Goal: Use online tool/utility: Utilize a website feature to perform a specific function

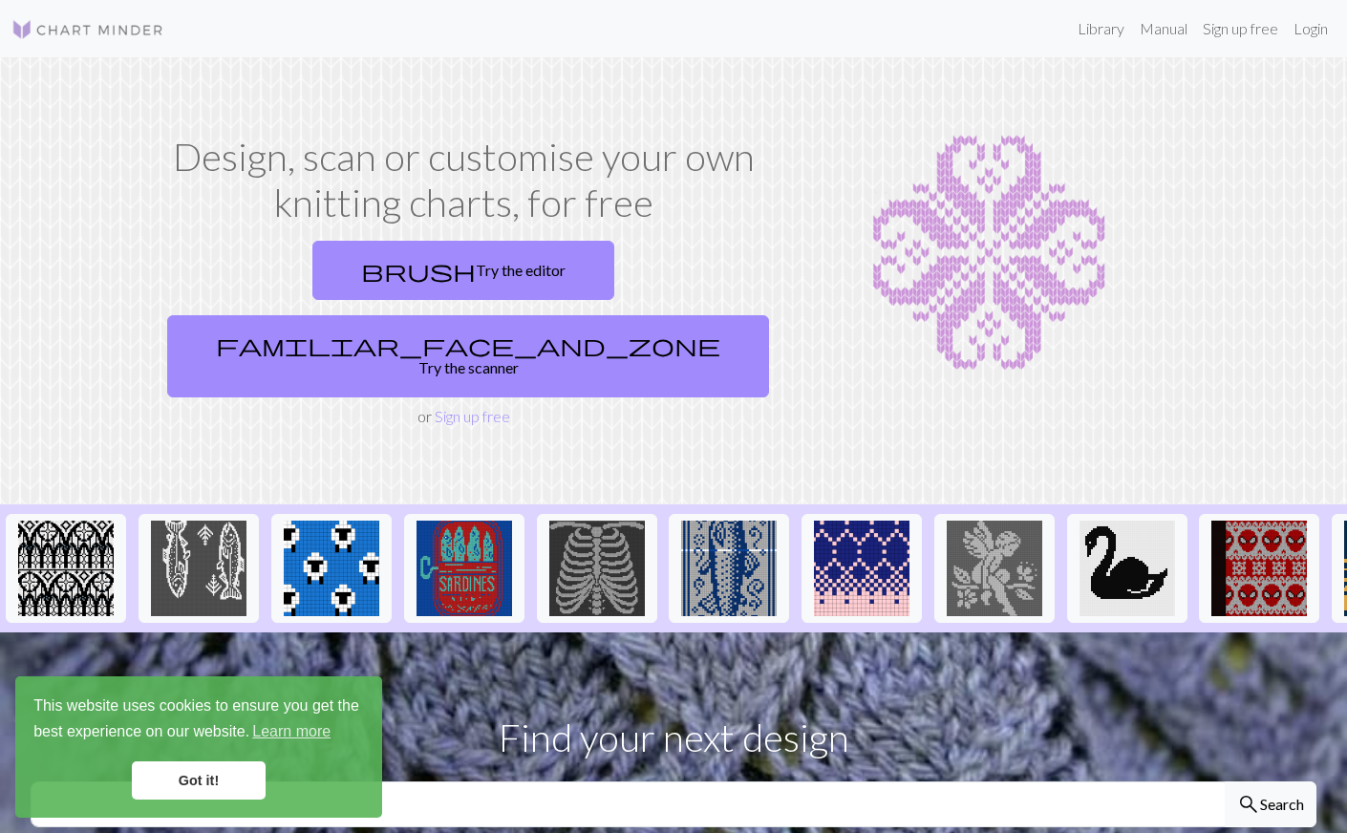
click at [212, 783] on link "Got it!" at bounding box center [199, 780] width 134 height 38
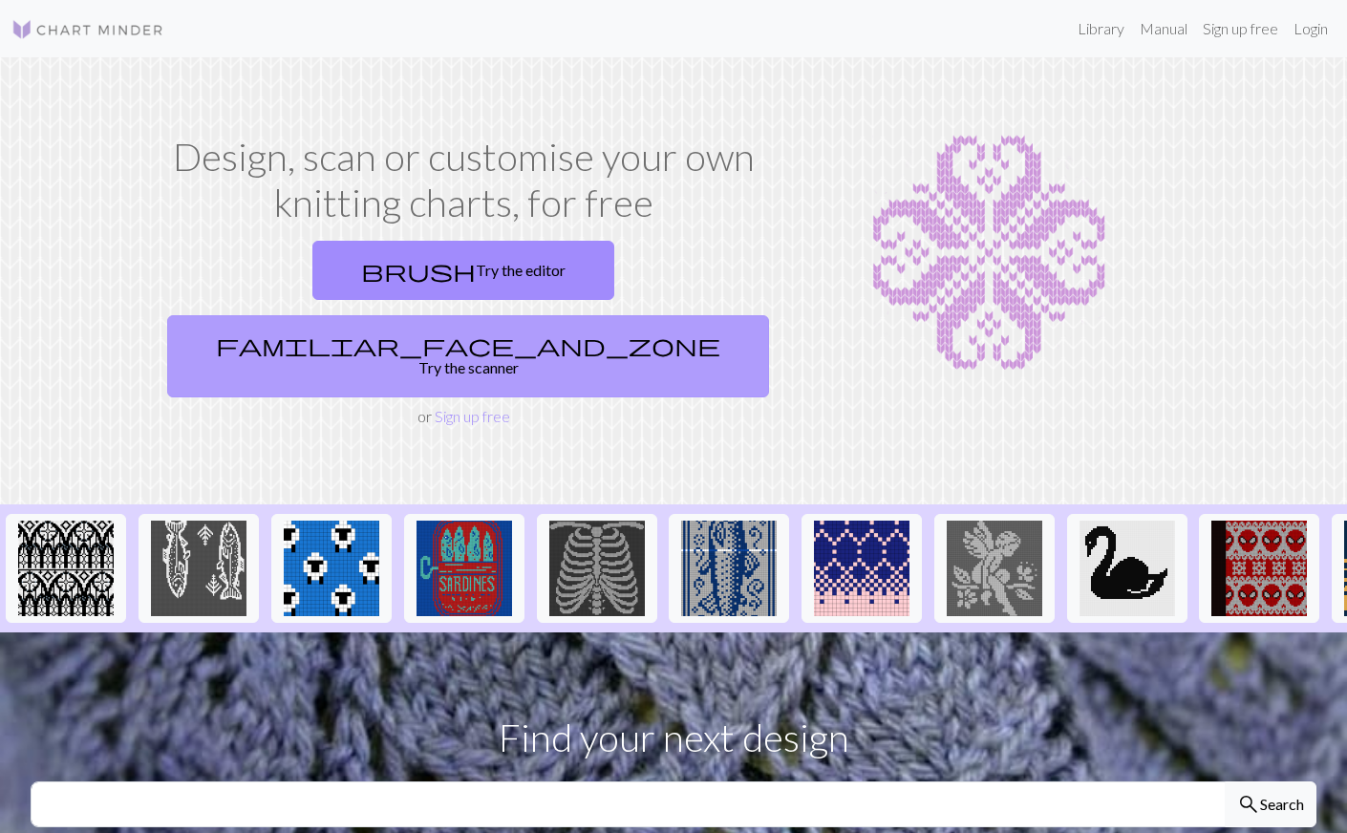
click at [608, 315] on link "familiar_face_and_zone Try the scanner" at bounding box center [468, 356] width 602 height 82
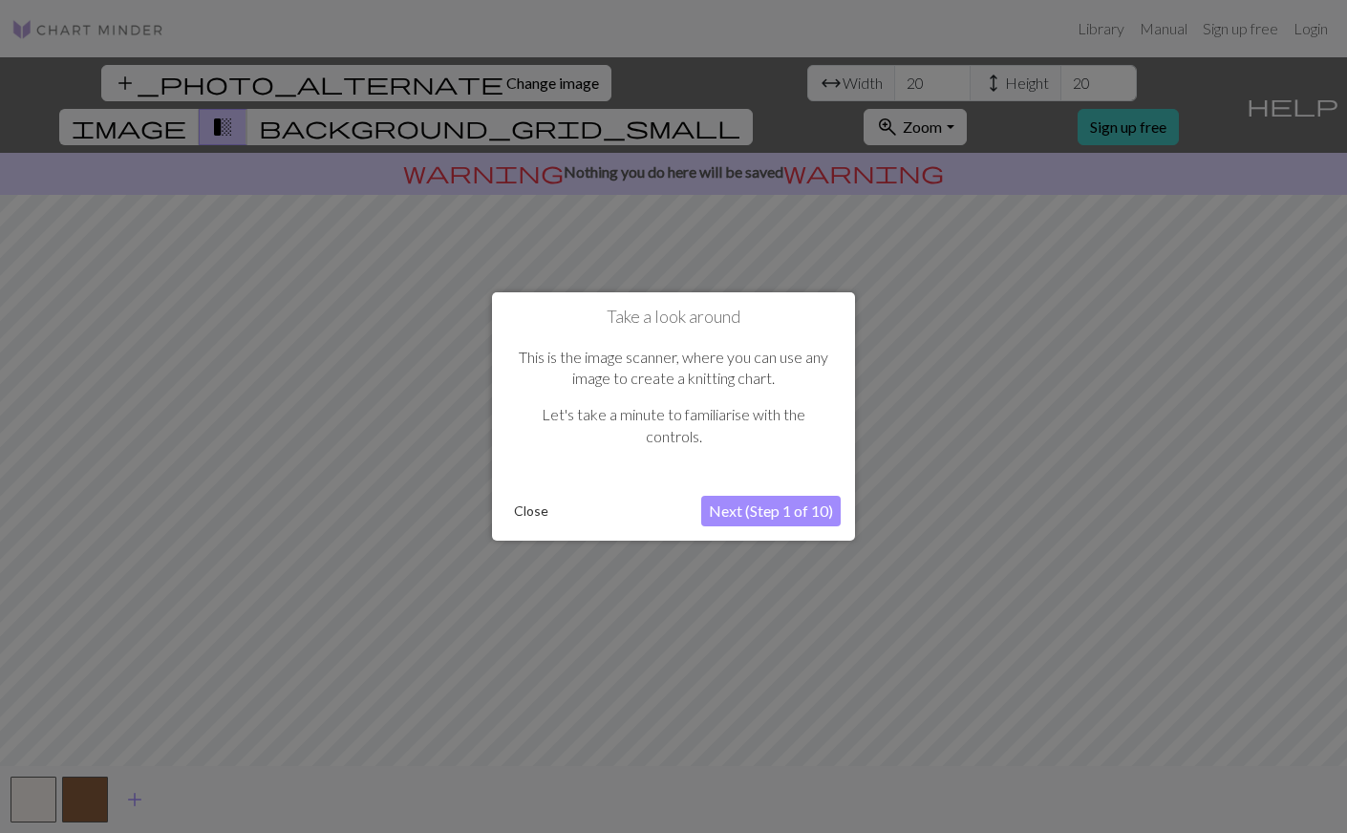
click at [777, 504] on button "Next (Step 1 of 10)" at bounding box center [770, 511] width 139 height 31
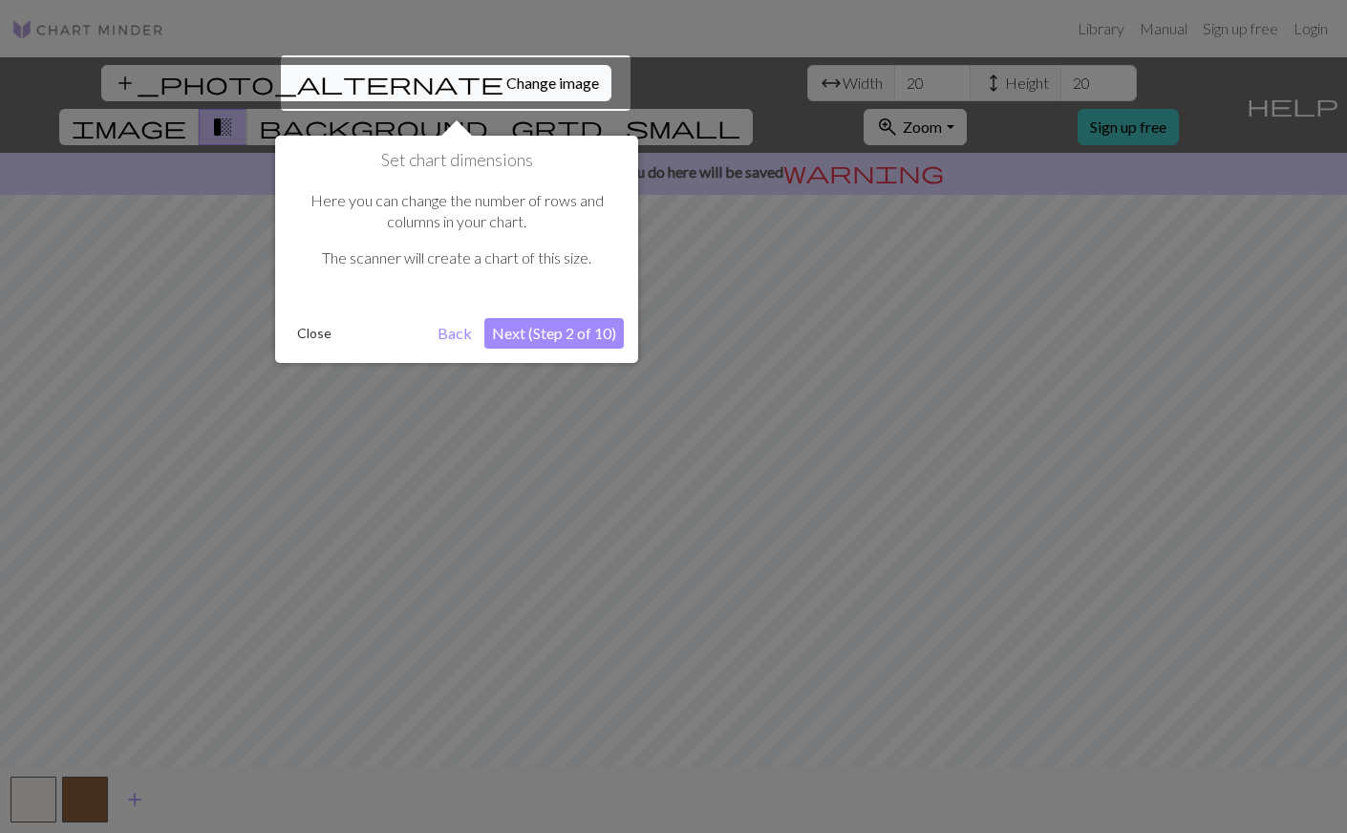
click at [426, 82] on div at bounding box center [456, 82] width 350 height 55
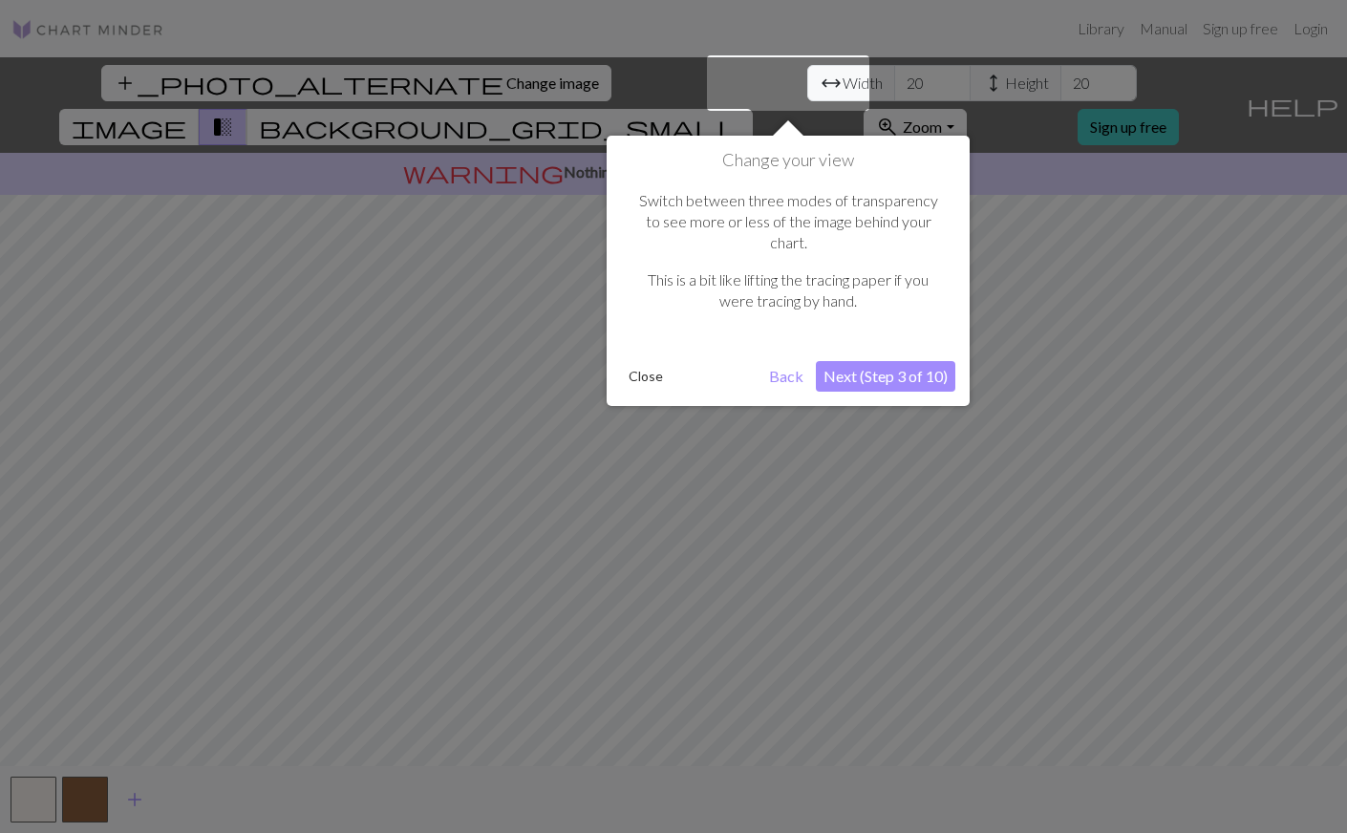
click at [868, 361] on button "Next (Step 3 of 10)" at bounding box center [885, 376] width 139 height 31
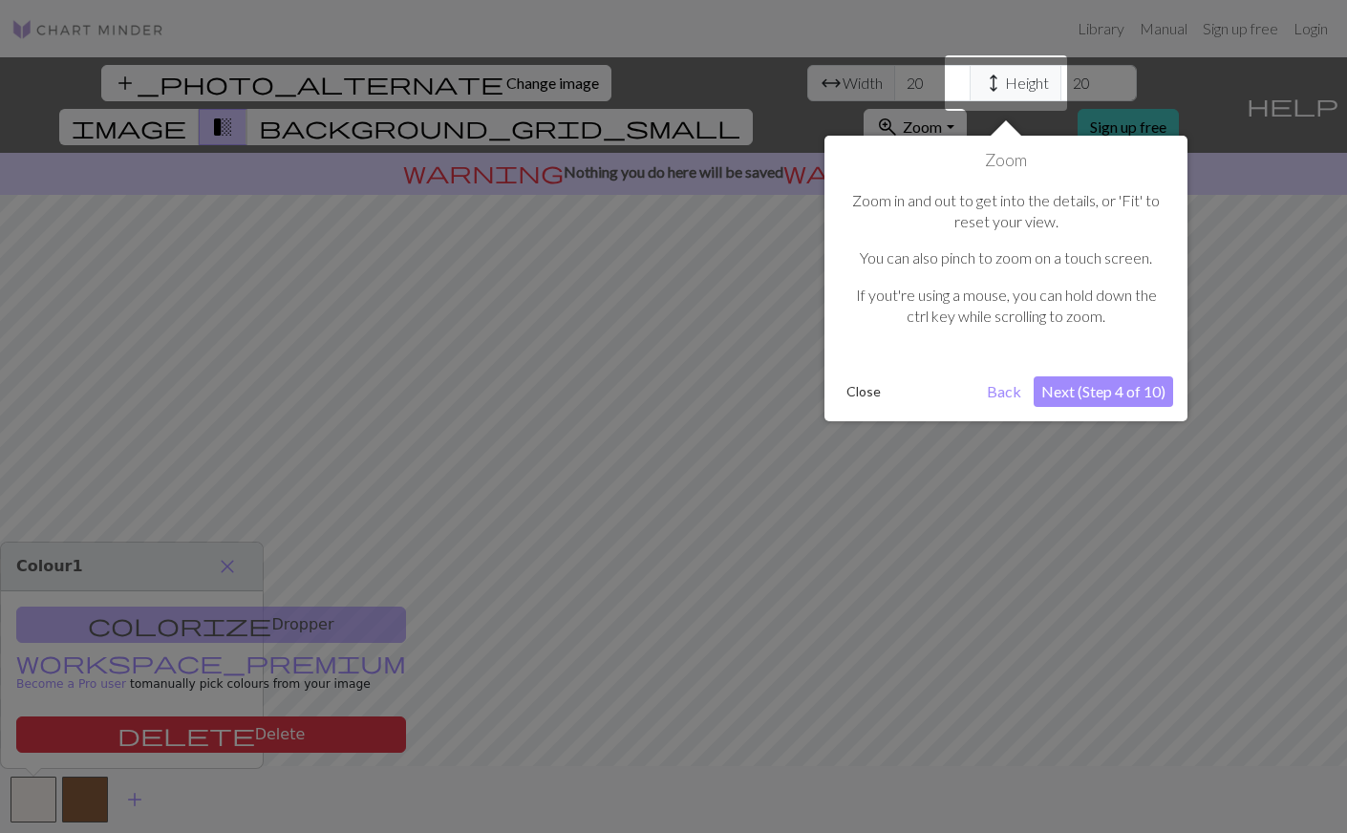
click at [1108, 388] on button "Next (Step 4 of 10)" at bounding box center [1103, 391] width 139 height 31
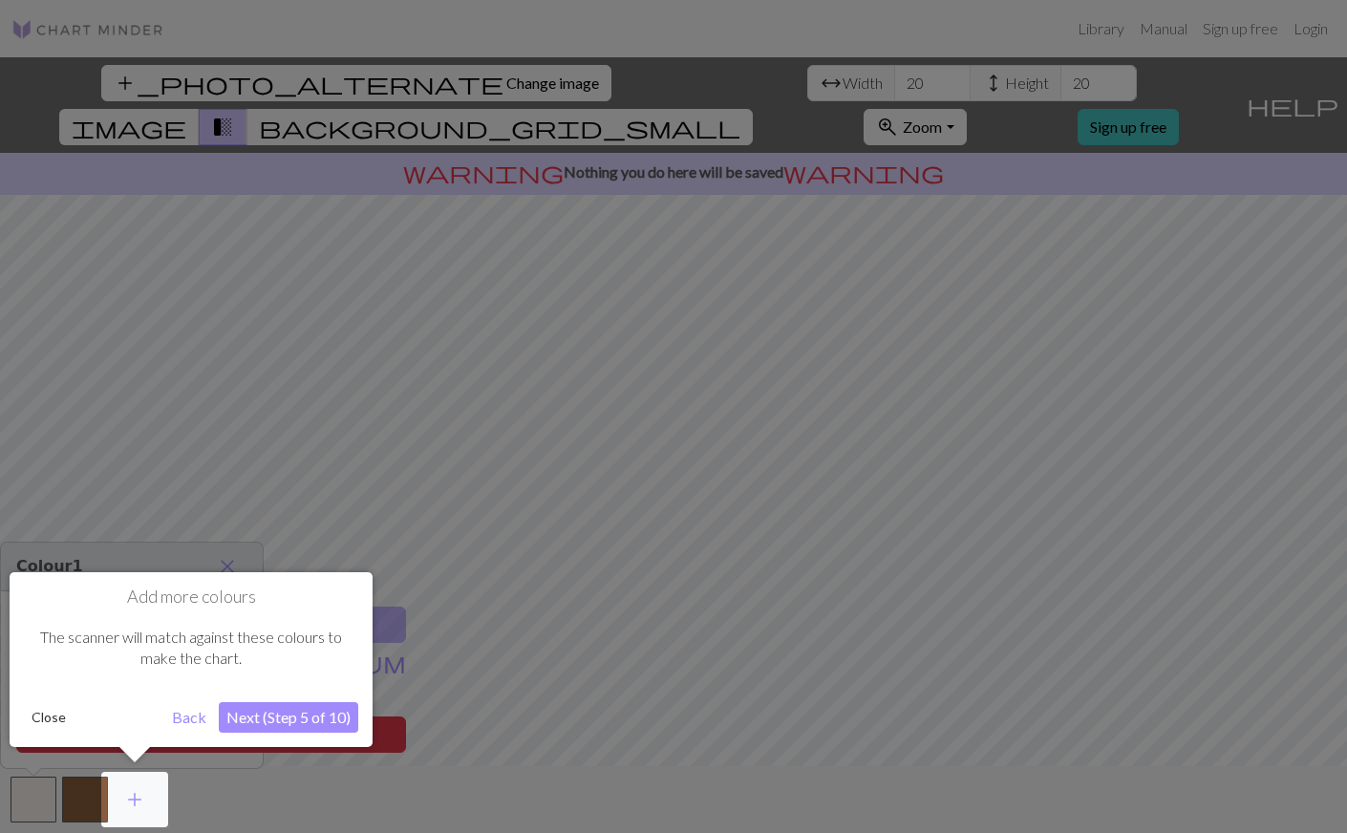
click at [277, 717] on button "Next (Step 5 of 10)" at bounding box center [288, 717] width 139 height 31
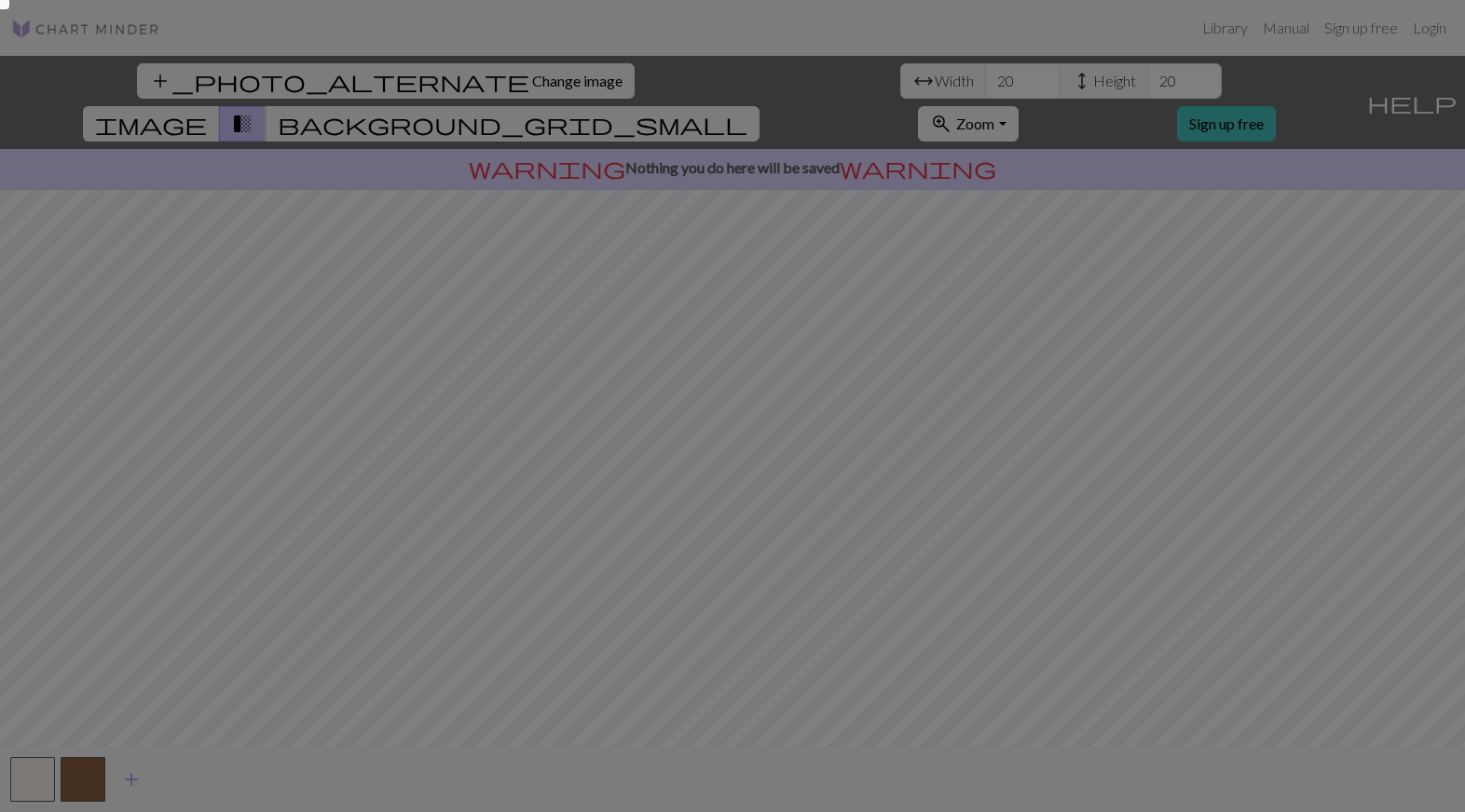
click at [458, 78] on div at bounding box center [732, 406] width 1465 height 812
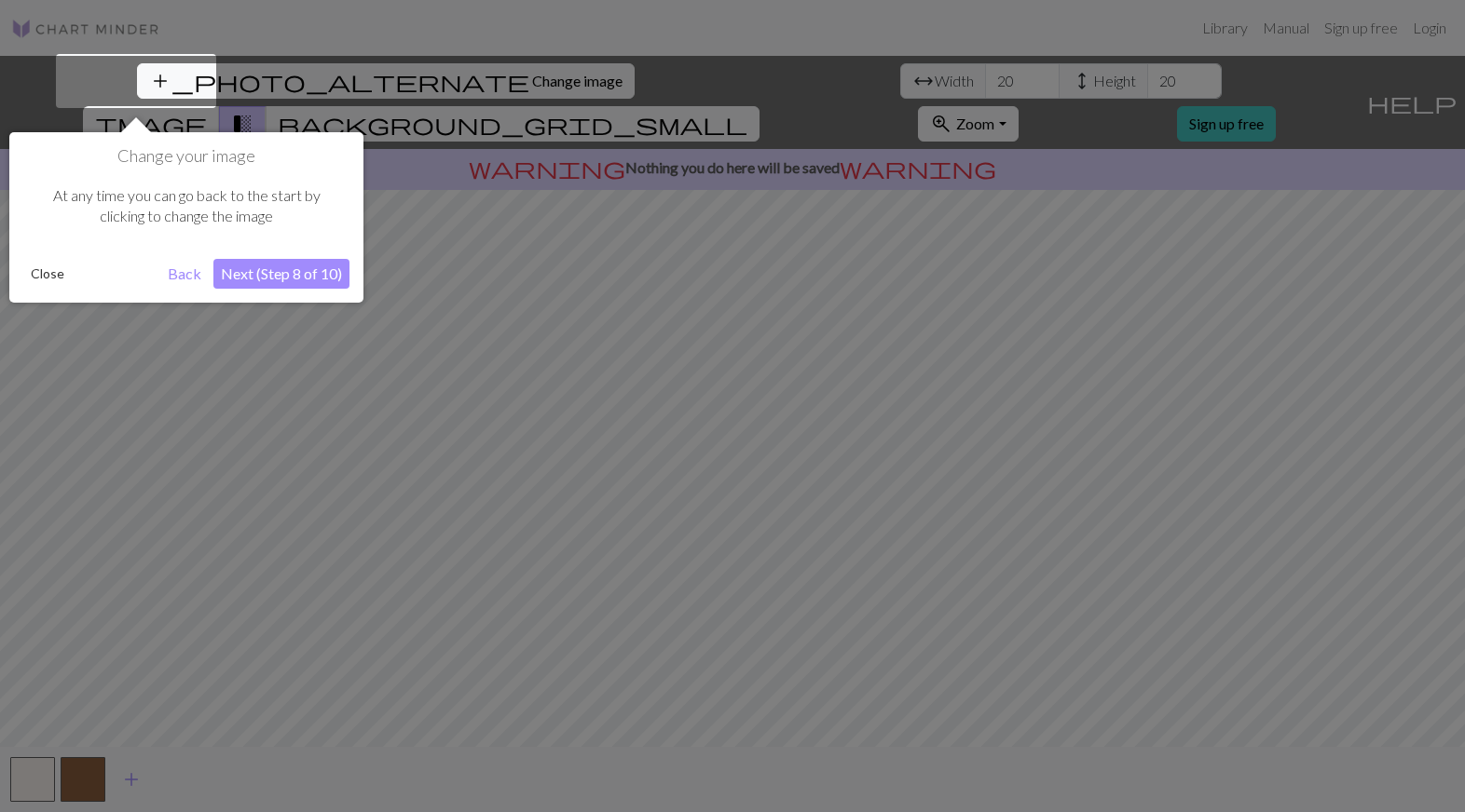
click at [308, 267] on button "Next (Step 8 of 10)" at bounding box center [281, 274] width 136 height 30
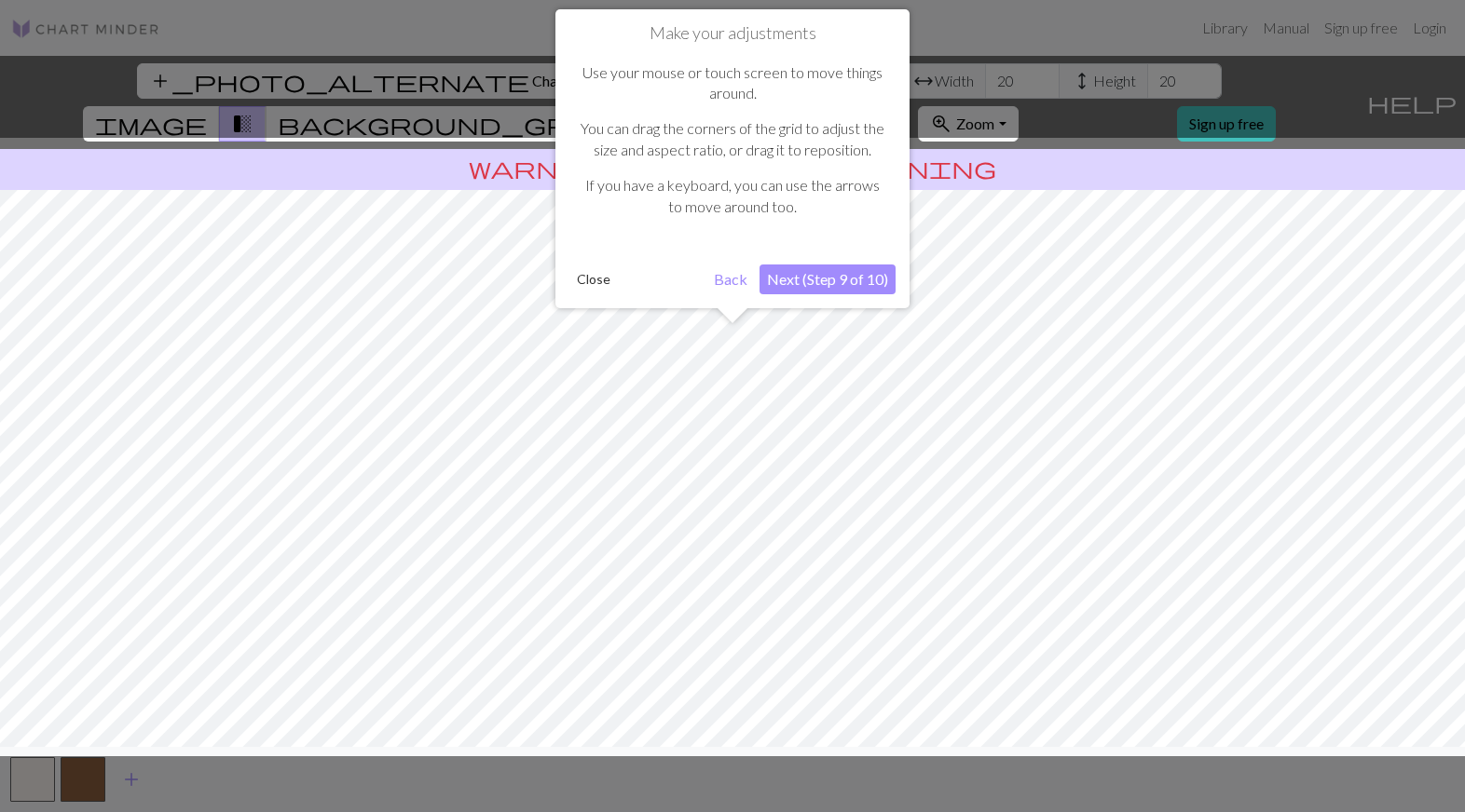
click at [850, 272] on button "Next (Step 9 of 10)" at bounding box center [827, 279] width 136 height 30
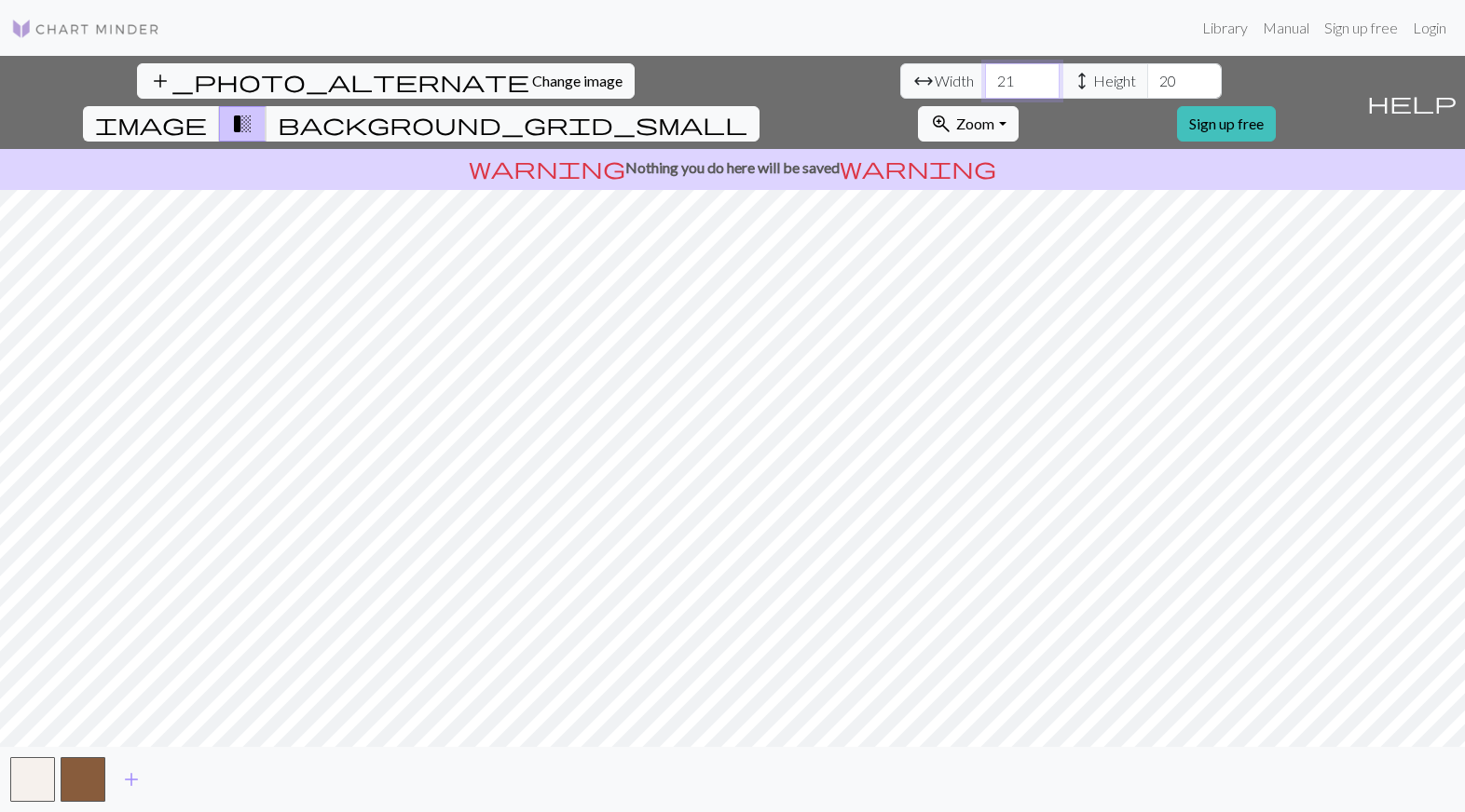
click at [985, 75] on input "21" at bounding box center [1022, 81] width 74 height 35
drag, startPoint x: 444, startPoint y: 77, endPoint x: 413, endPoint y: 78, distance: 31.0
click at [900, 78] on div "arrow_range Width 21 height Height 20" at bounding box center [1061, 81] width 322 height 35
click at [985, 88] on input "60" at bounding box center [1022, 81] width 74 height 35
type input "40"
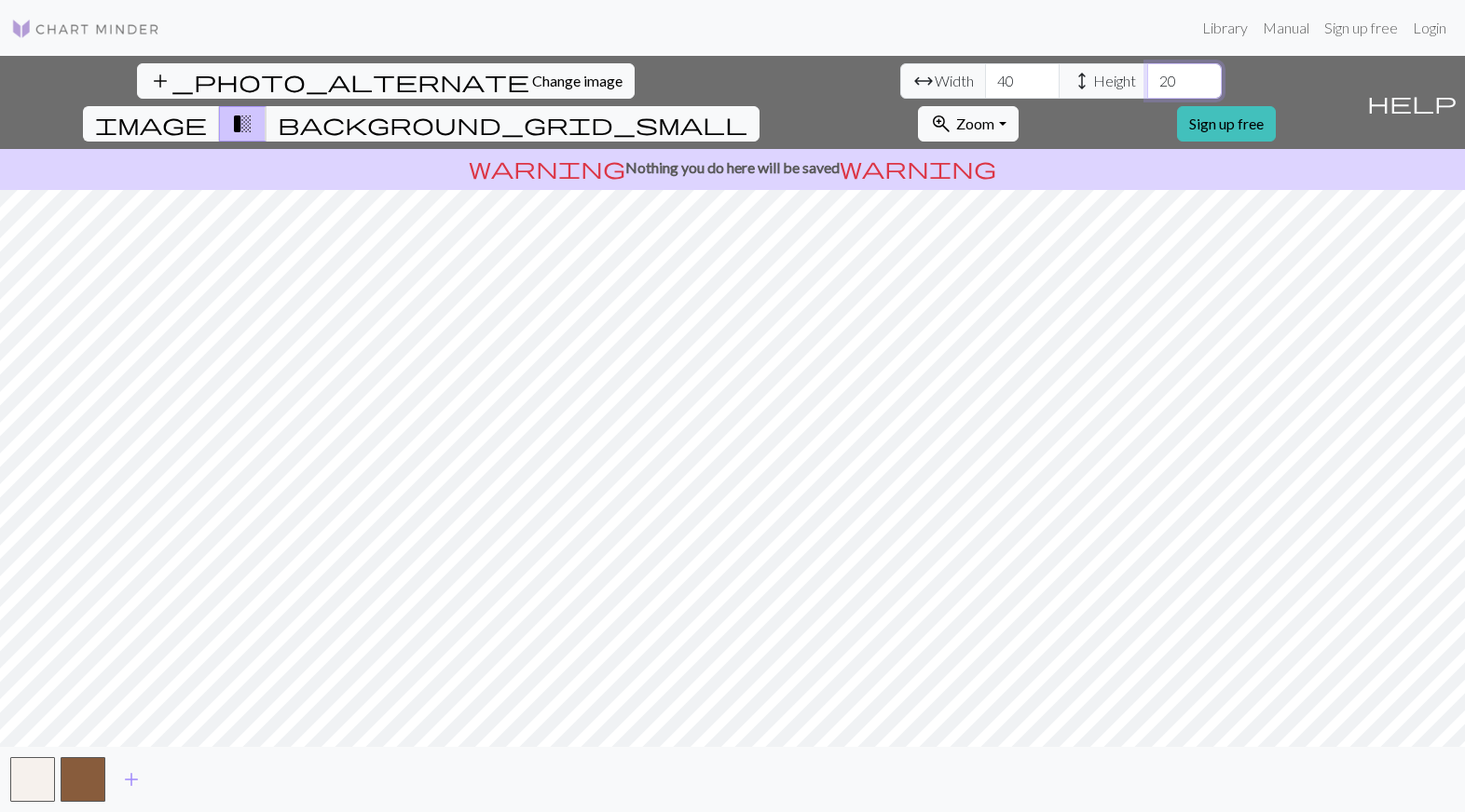
drag, startPoint x: 610, startPoint y: 79, endPoint x: 577, endPoint y: 79, distance: 33.0
click at [1147, 79] on input "20" at bounding box center [1184, 81] width 74 height 35
type input "48"
drag, startPoint x: 454, startPoint y: 78, endPoint x: 419, endPoint y: 78, distance: 35.0
click at [985, 78] on input "40" at bounding box center [1022, 81] width 74 height 35
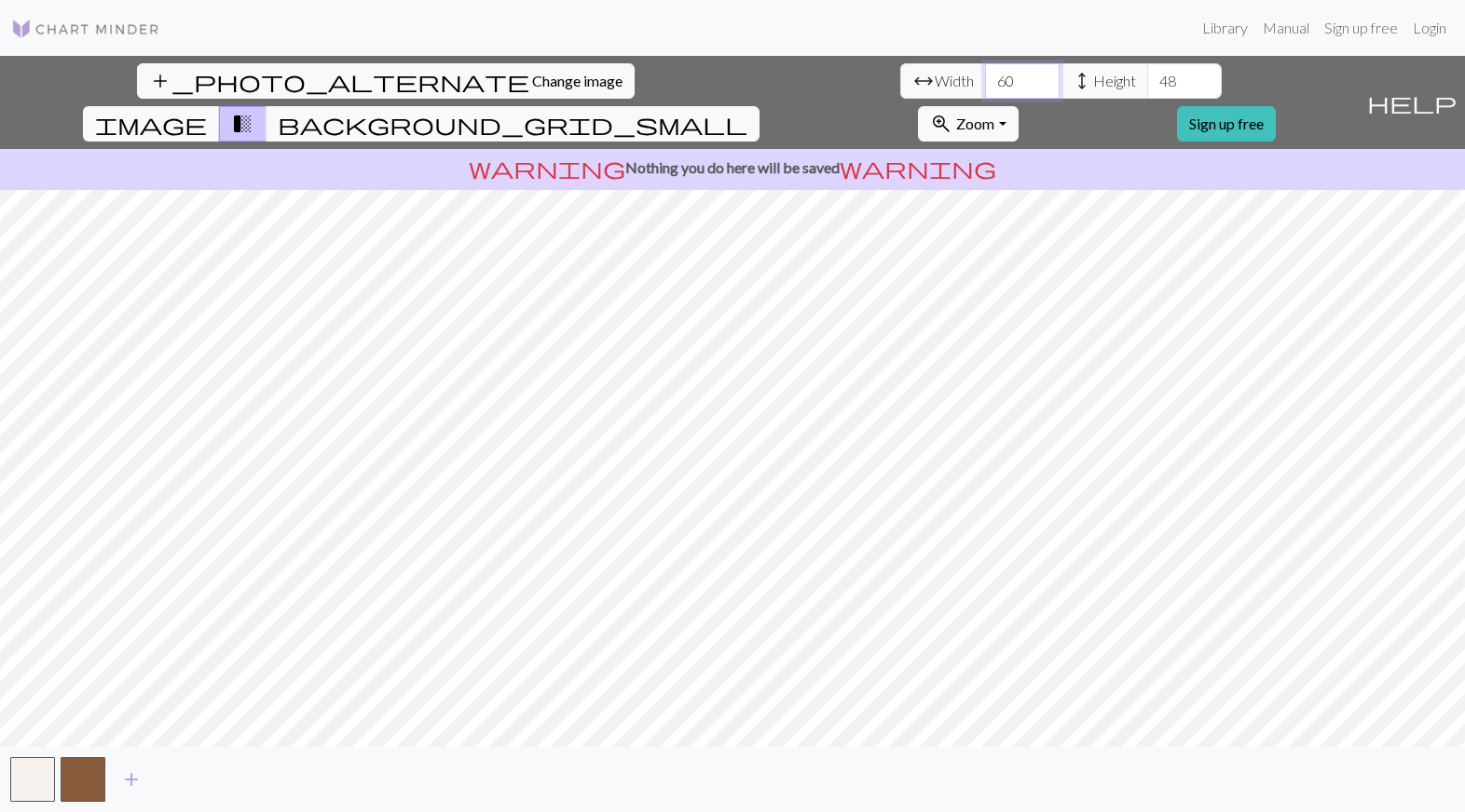
type input "60"
drag, startPoint x: 611, startPoint y: 79, endPoint x: 580, endPoint y: 79, distance: 31.0
click at [1147, 79] on input "48" at bounding box center [1184, 81] width 74 height 35
type input "72"
click at [1052, 783] on div "add_photo_alternate Change image arrow_range Width 60 height Height 72 image tr…" at bounding box center [732, 434] width 1465 height 756
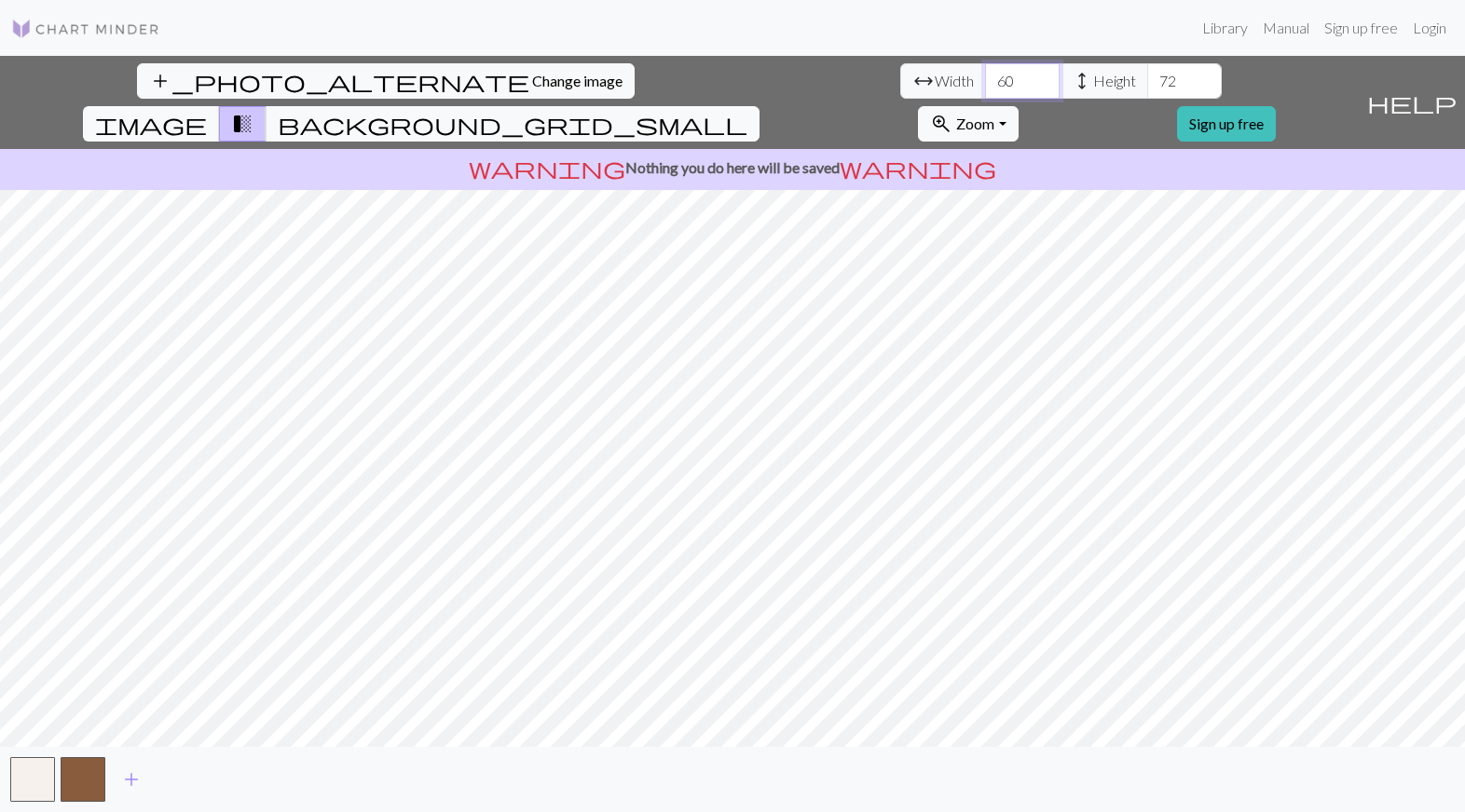
drag, startPoint x: 446, startPoint y: 80, endPoint x: 416, endPoint y: 81, distance: 30.0
click at [985, 81] on input "60" at bounding box center [1022, 81] width 74 height 35
type input "70"
drag, startPoint x: 612, startPoint y: 83, endPoint x: 583, endPoint y: 83, distance: 29.0
click at [1147, 83] on input "72" at bounding box center [1184, 81] width 74 height 35
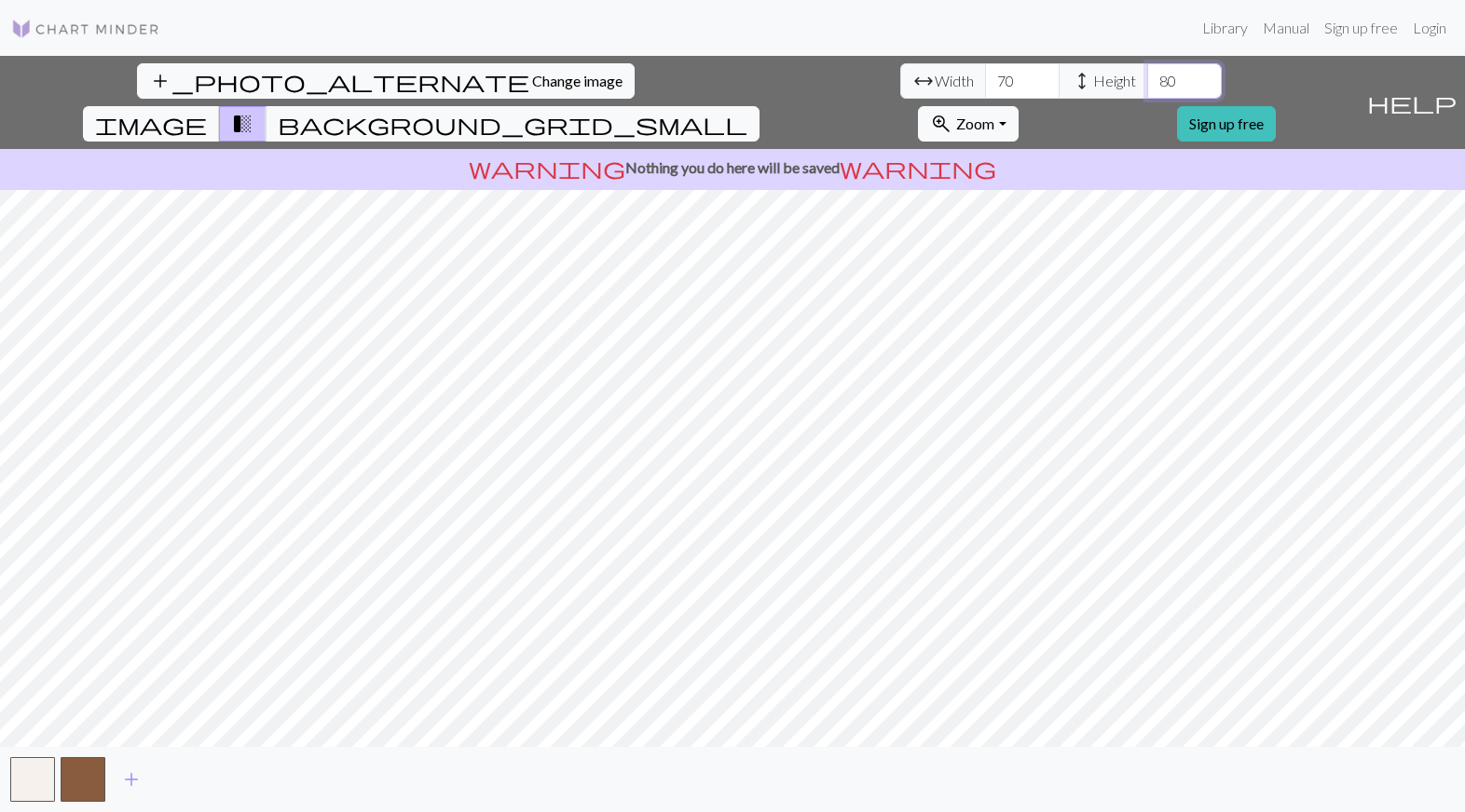
type input "80"
drag, startPoint x: 448, startPoint y: 79, endPoint x: 414, endPoint y: 77, distance: 34.1
click at [985, 78] on input "70" at bounding box center [1022, 81] width 74 height 35
type input "60"
drag, startPoint x: 607, startPoint y: 80, endPoint x: 579, endPoint y: 80, distance: 28.0
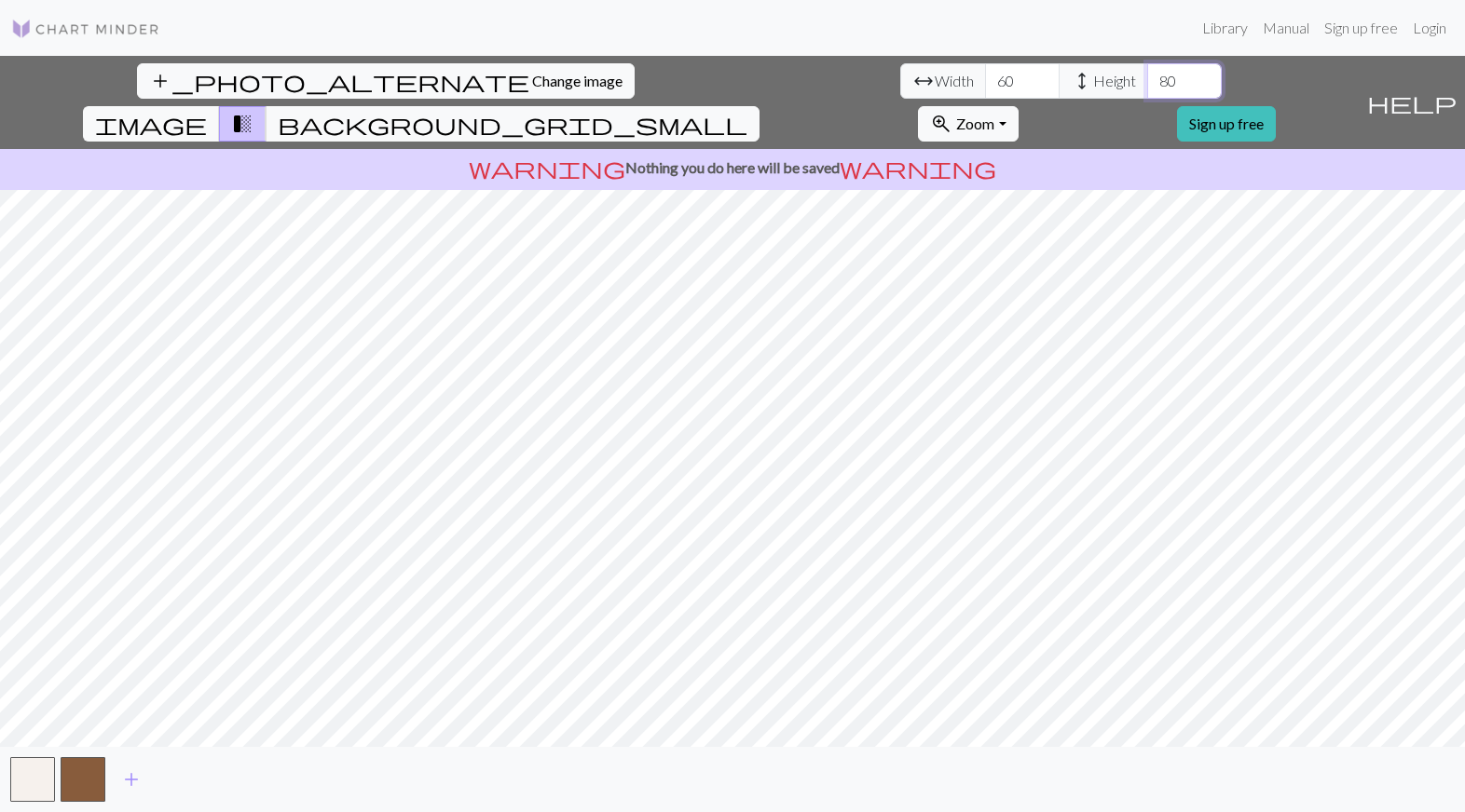
click at [1147, 80] on input "80" at bounding box center [1184, 81] width 74 height 35
click at [747, 111] on span "background_grid_small" at bounding box center [512, 124] width 469 height 26
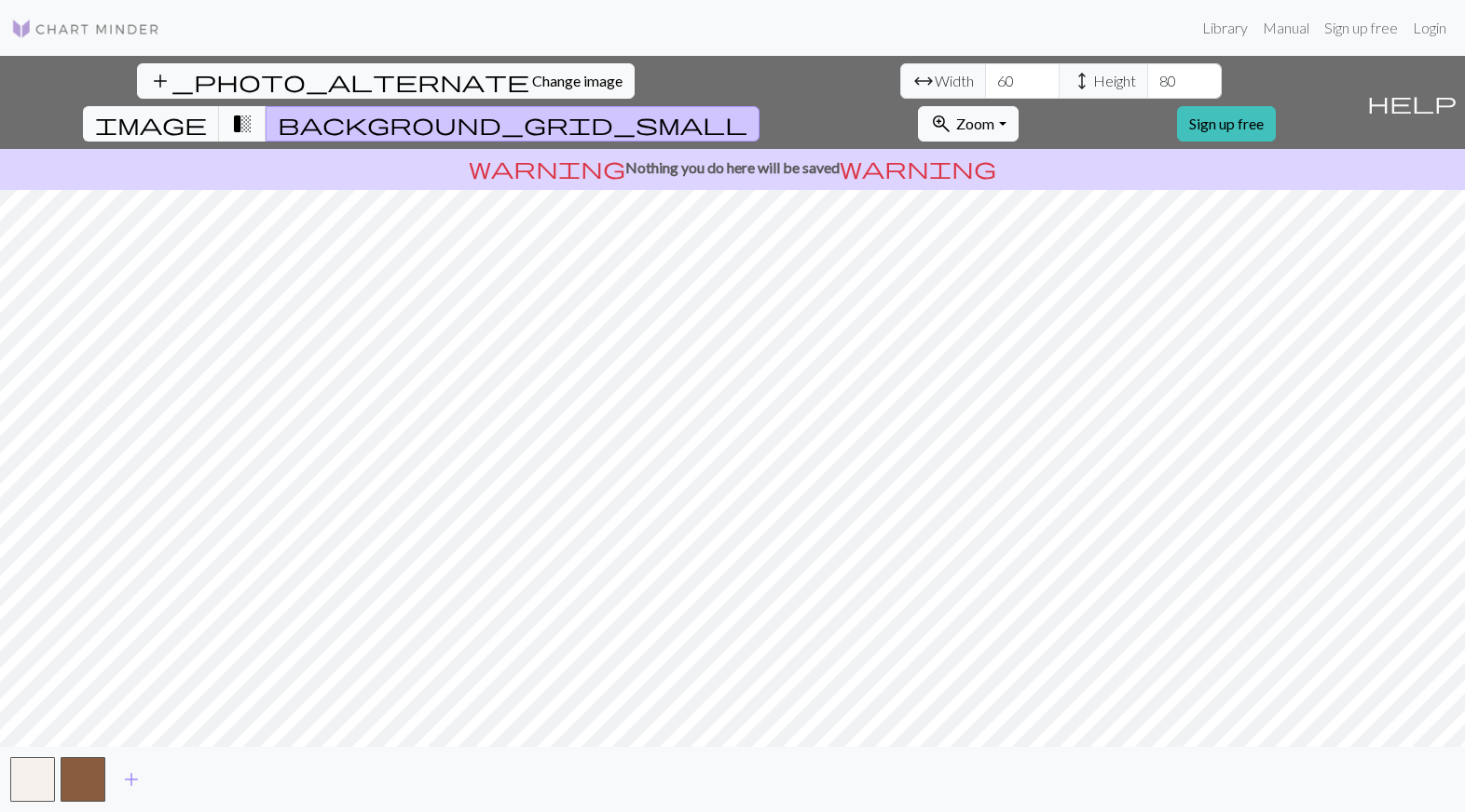
click at [254, 111] on span "transition_fade" at bounding box center [242, 124] width 22 height 26
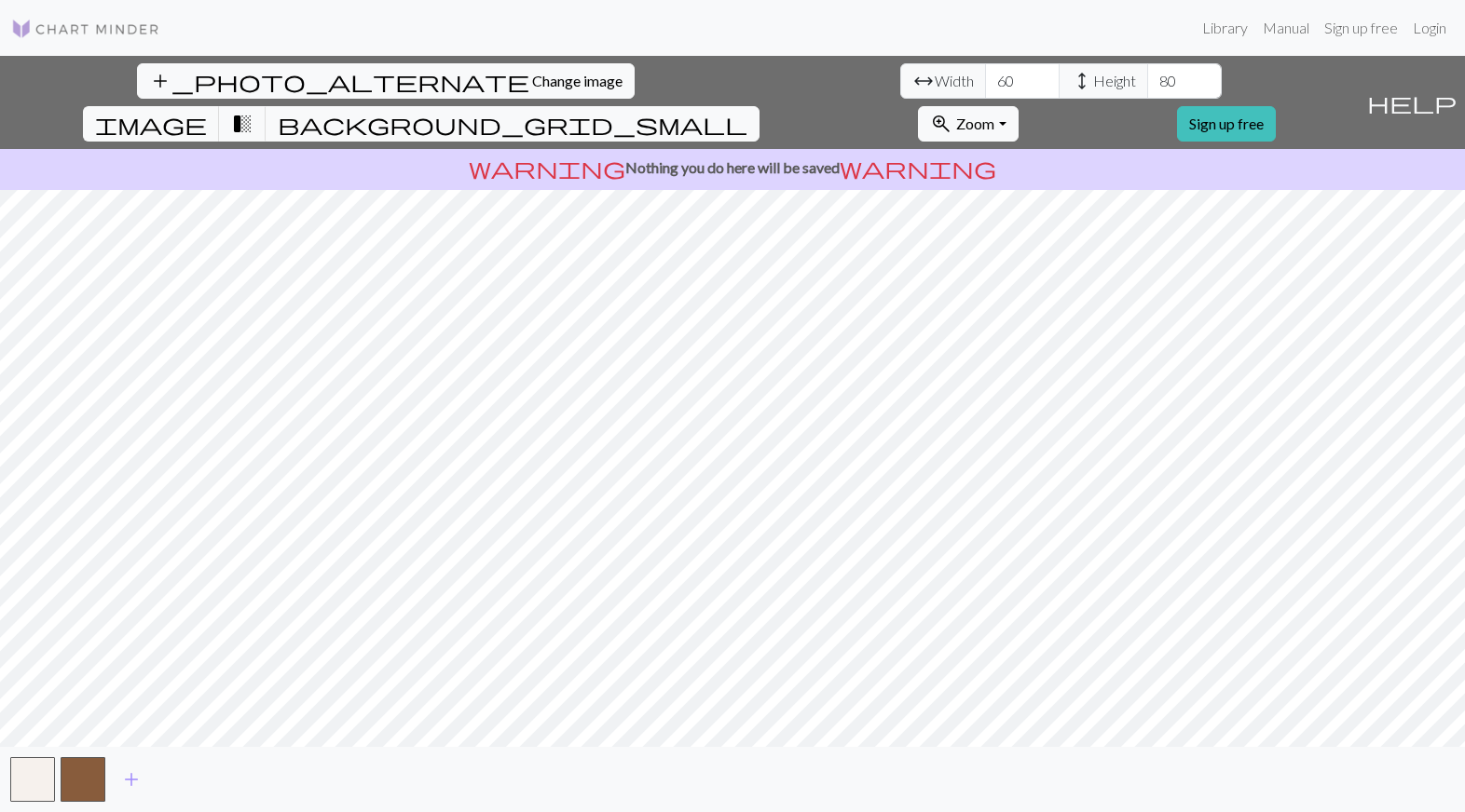
click at [919, 82] on div "add_photo_alternate Change image arrow_range Width 60 height Height 80 image tr…" at bounding box center [679, 102] width 1359 height 94
click at [747, 111] on span "background_grid_small" at bounding box center [512, 124] width 469 height 26
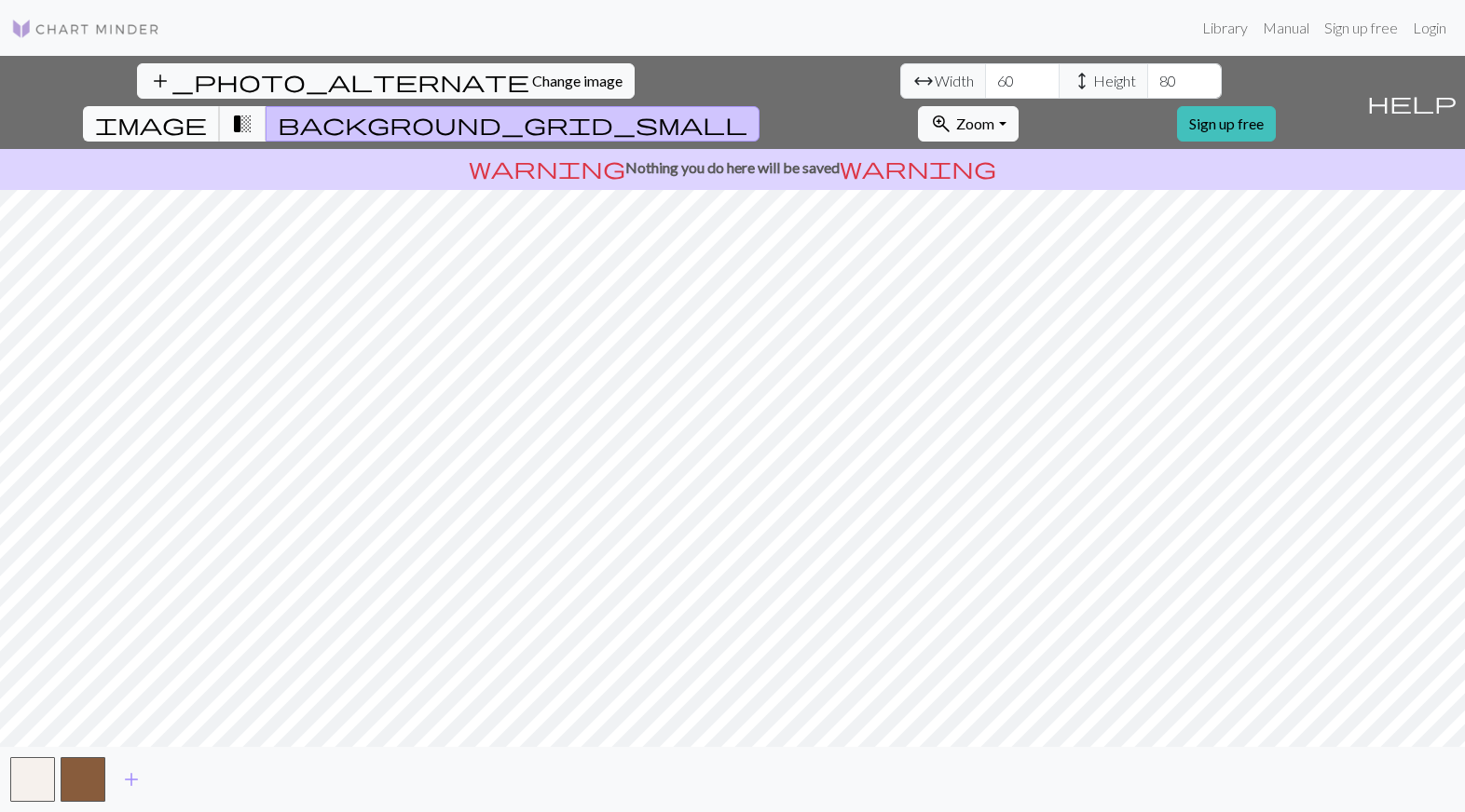
click at [207, 111] on span "image" at bounding box center [150, 124] width 112 height 26
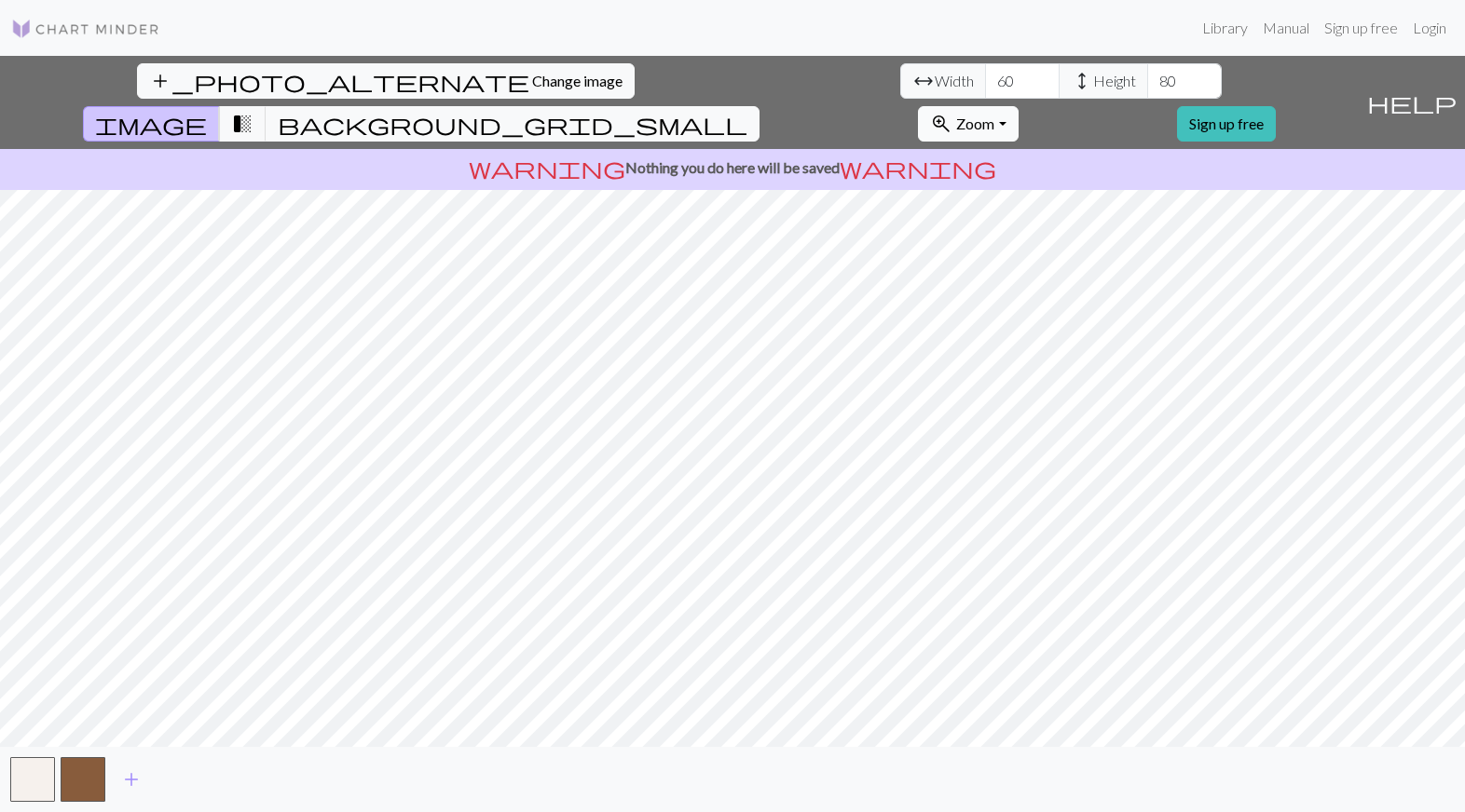
click at [994, 115] on span "Zoom" at bounding box center [974, 124] width 38 height 18
click at [1066, 344] on button "200%" at bounding box center [992, 359] width 147 height 30
click at [254, 111] on span "transition_fade" at bounding box center [242, 124] width 22 height 26
click at [747, 111] on span "background_grid_small" at bounding box center [512, 124] width 469 height 26
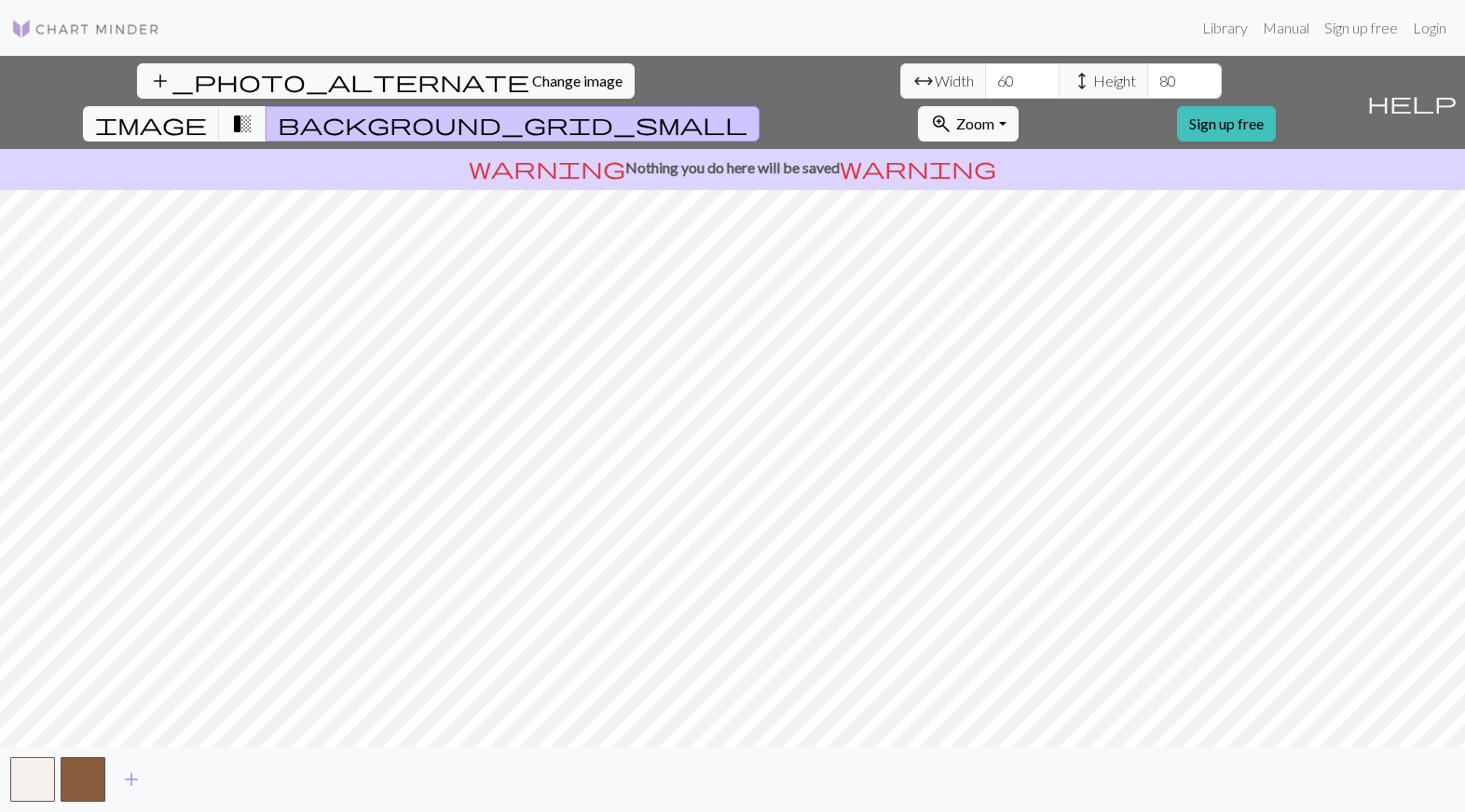
click at [254, 111] on span "transition_fade" at bounding box center [242, 124] width 22 height 26
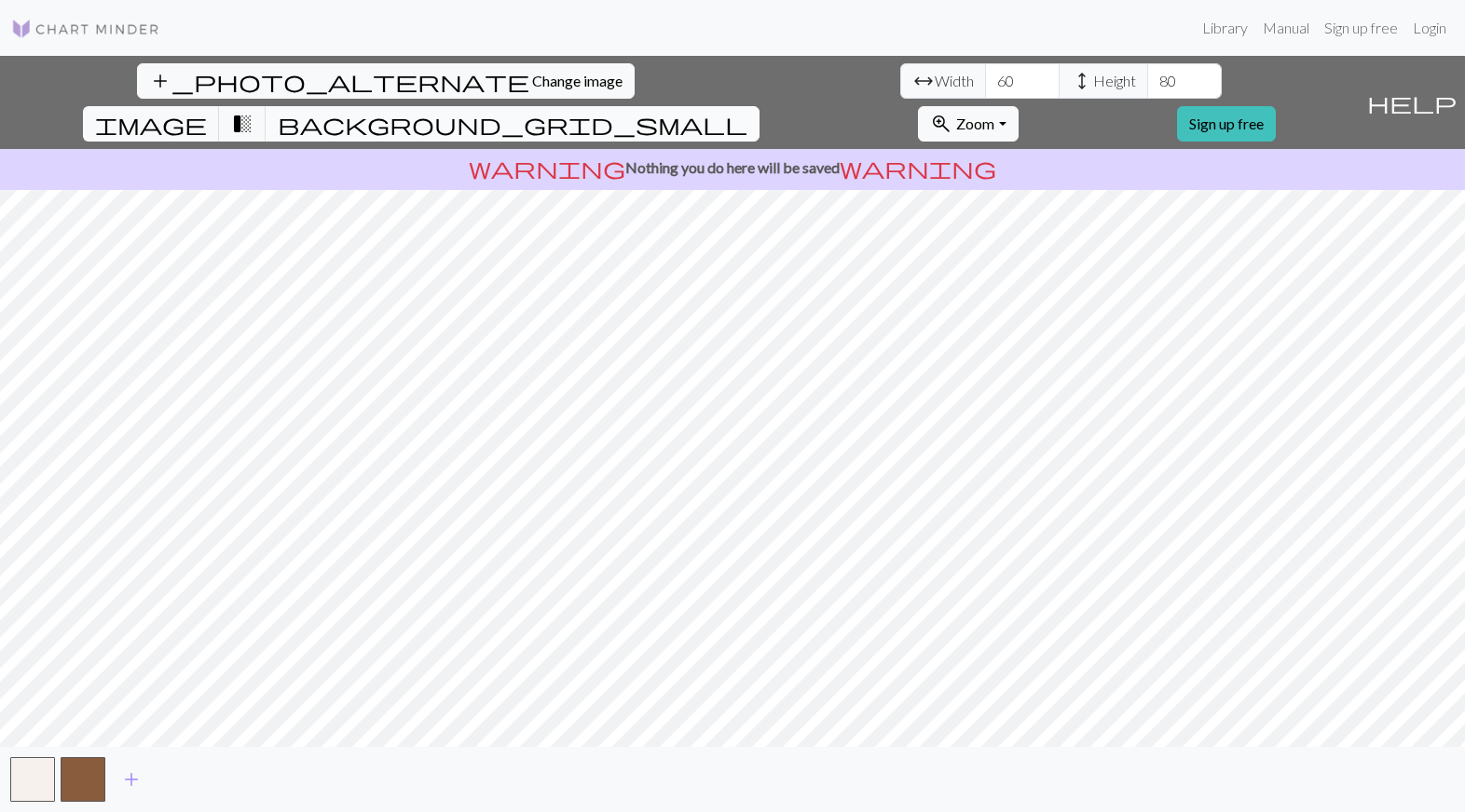
click at [760, 106] on button "background_grid_small" at bounding box center [512, 124] width 494 height 35
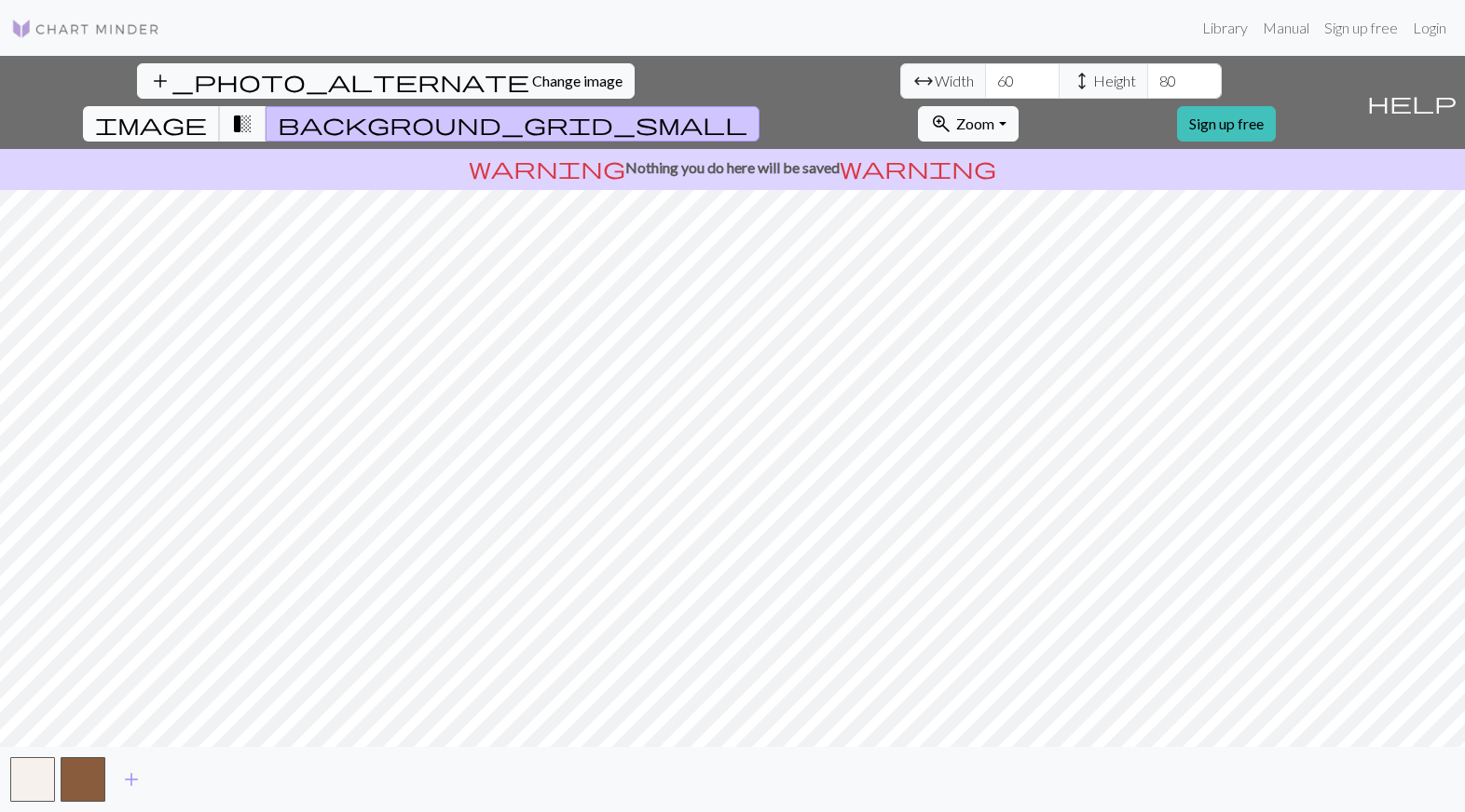
click at [207, 111] on span "image" at bounding box center [150, 124] width 112 height 26
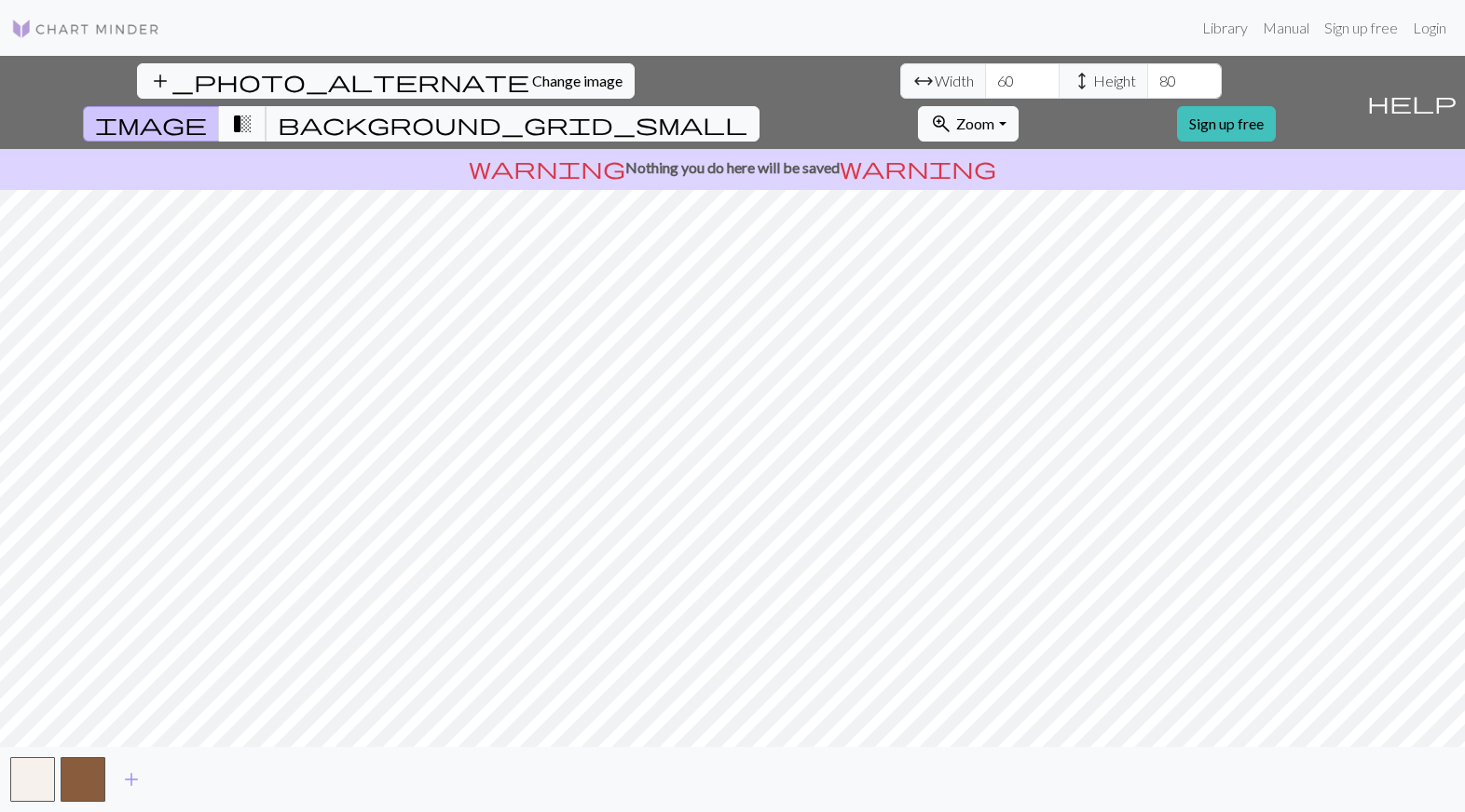
click at [254, 111] on span "transition_fade" at bounding box center [242, 124] width 22 height 26
click at [91, 775] on button "button" at bounding box center [83, 780] width 45 height 45
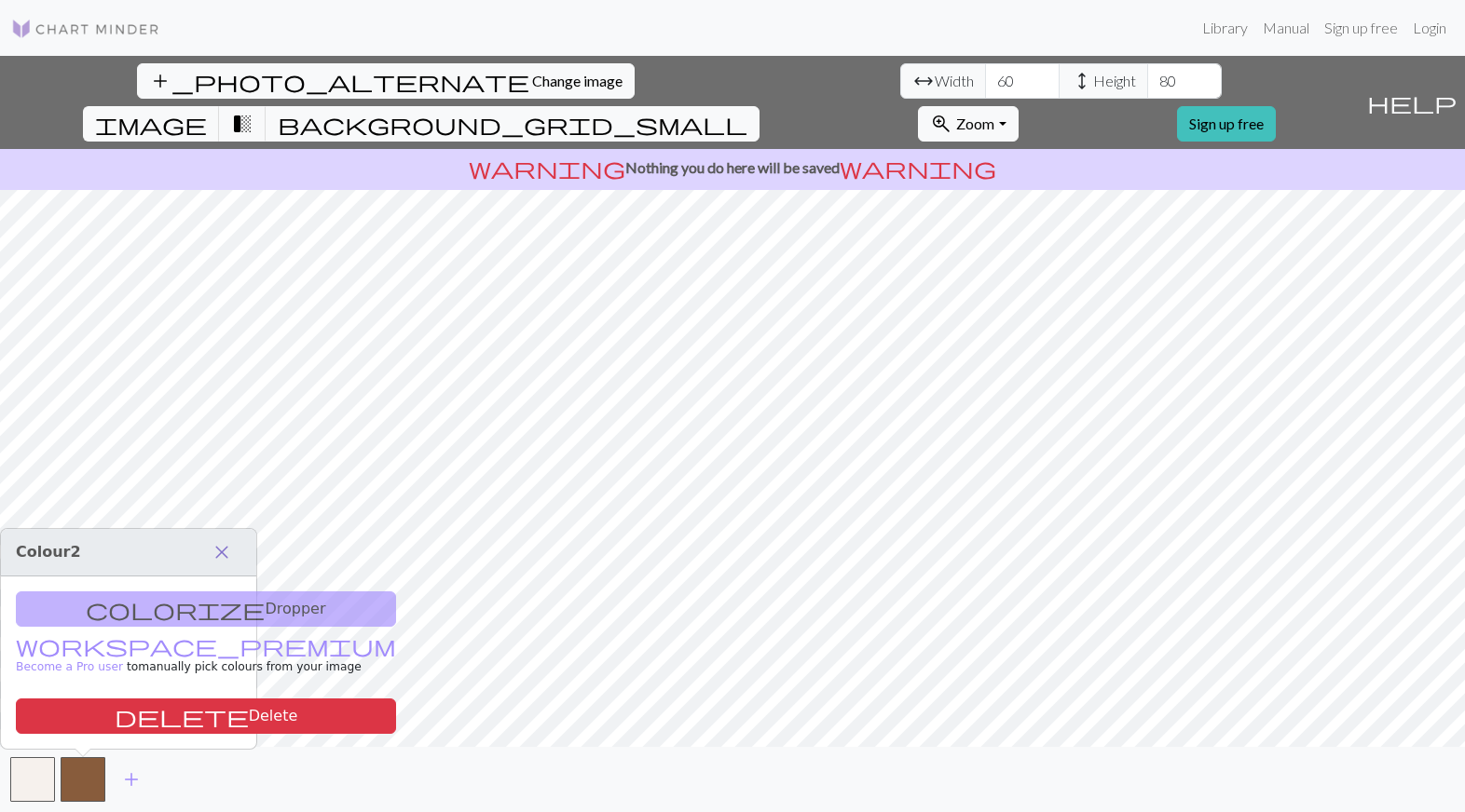
click at [231, 550] on span "close" at bounding box center [221, 552] width 22 height 26
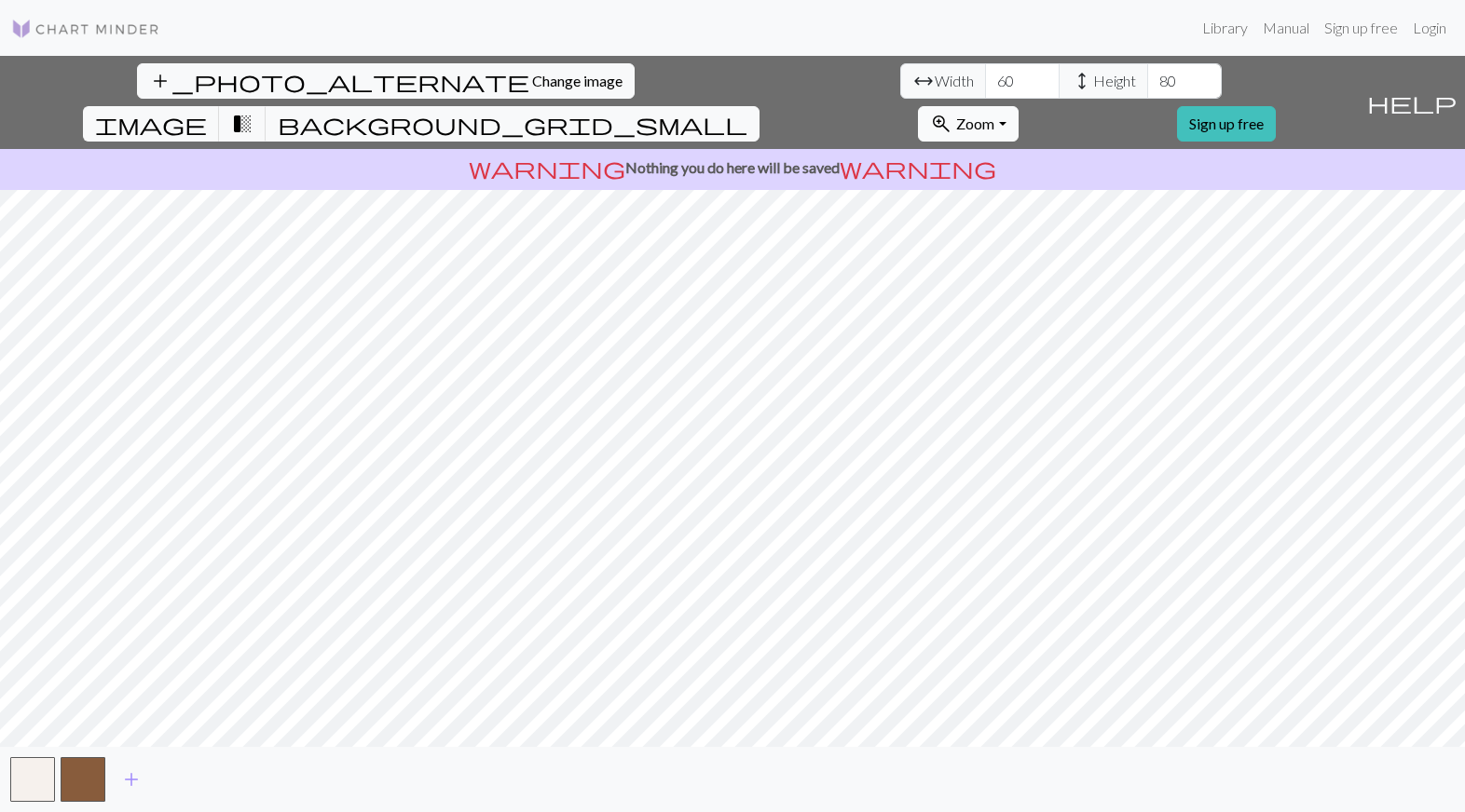
click at [994, 115] on span "Zoom" at bounding box center [974, 124] width 38 height 18
click at [1066, 285] on button "100%" at bounding box center [992, 299] width 147 height 30
click at [994, 115] on span "Zoom" at bounding box center [974, 124] width 38 height 18
click at [1066, 315] on button "150%" at bounding box center [992, 329] width 147 height 30
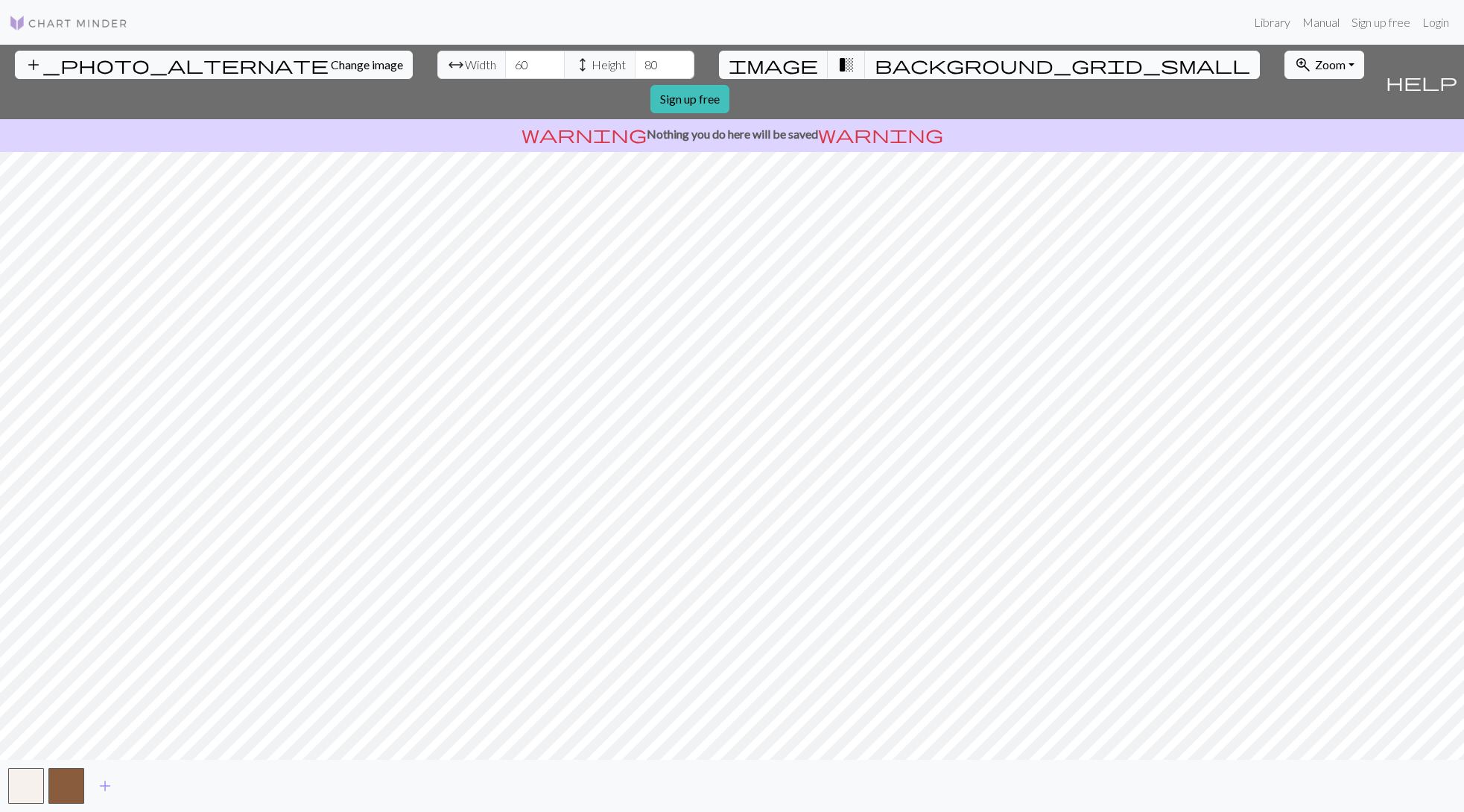
click at [875, 63] on span "background_grid_small" at bounding box center [1062, 65] width 375 height 21
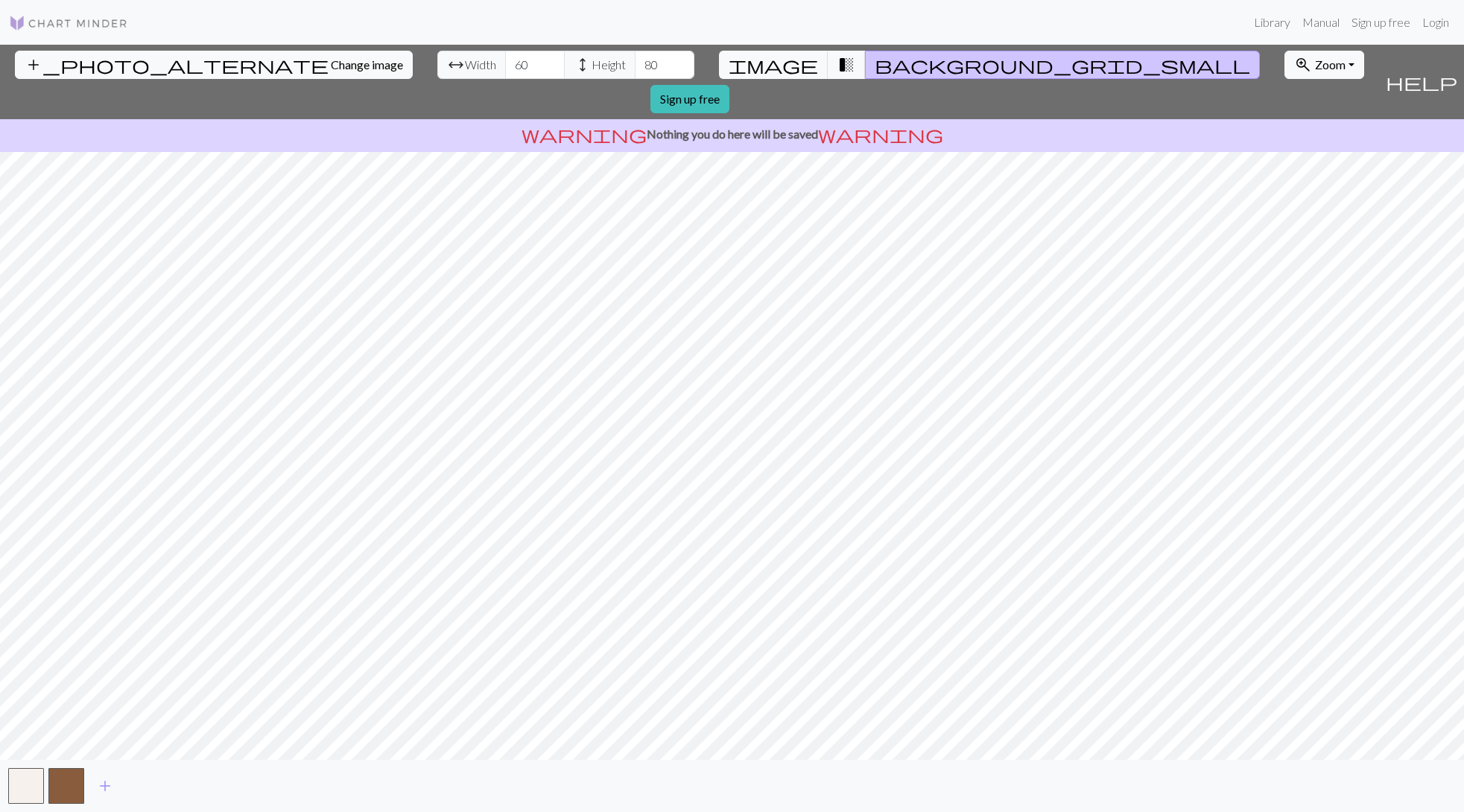
click at [875, 63] on span "background_grid_small" at bounding box center [1062, 65] width 375 height 21
click at [838, 55] on span "transition_fade" at bounding box center [846, 65] width 18 height 21
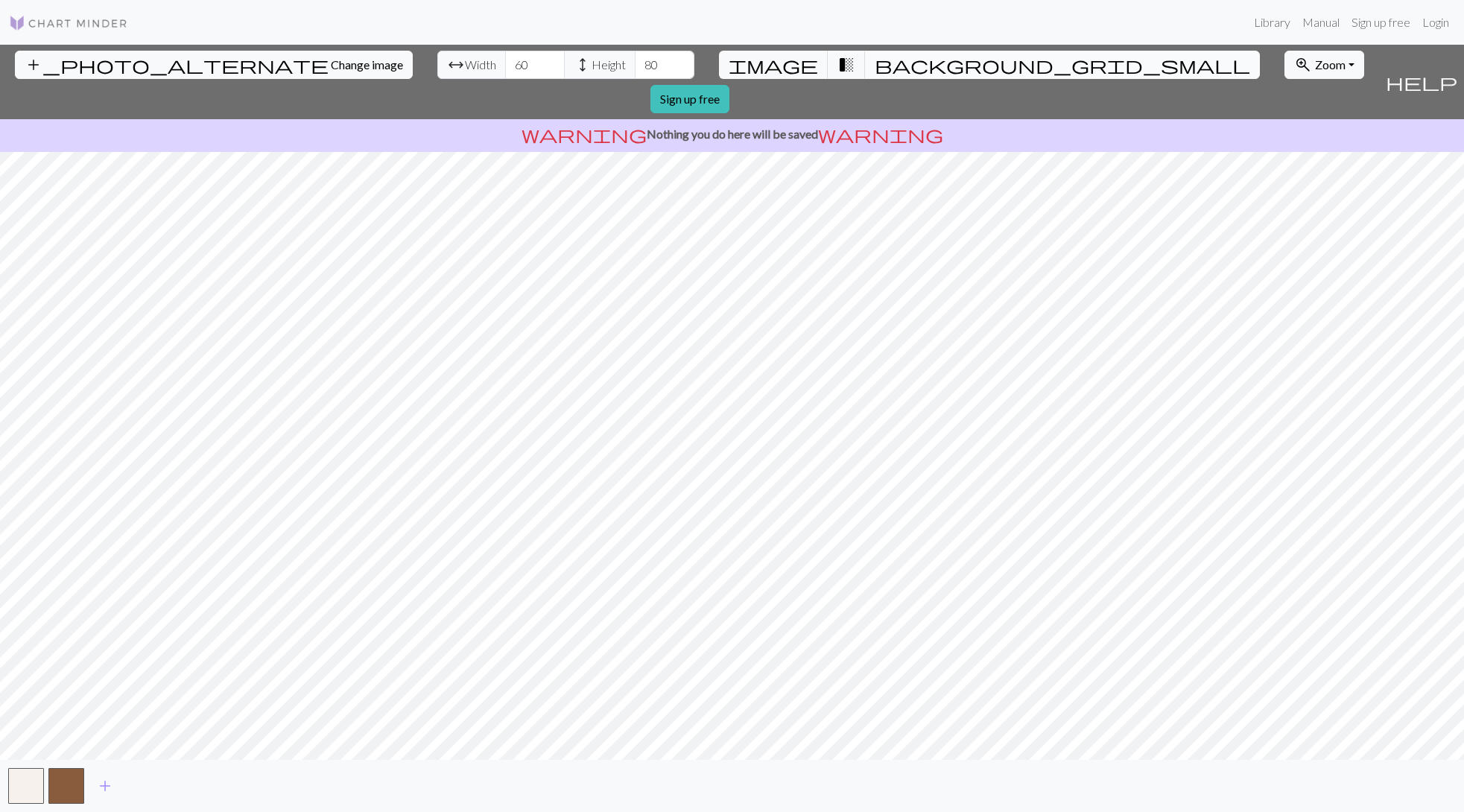
click at [875, 62] on span "background_grid_small" at bounding box center [1062, 65] width 375 height 21
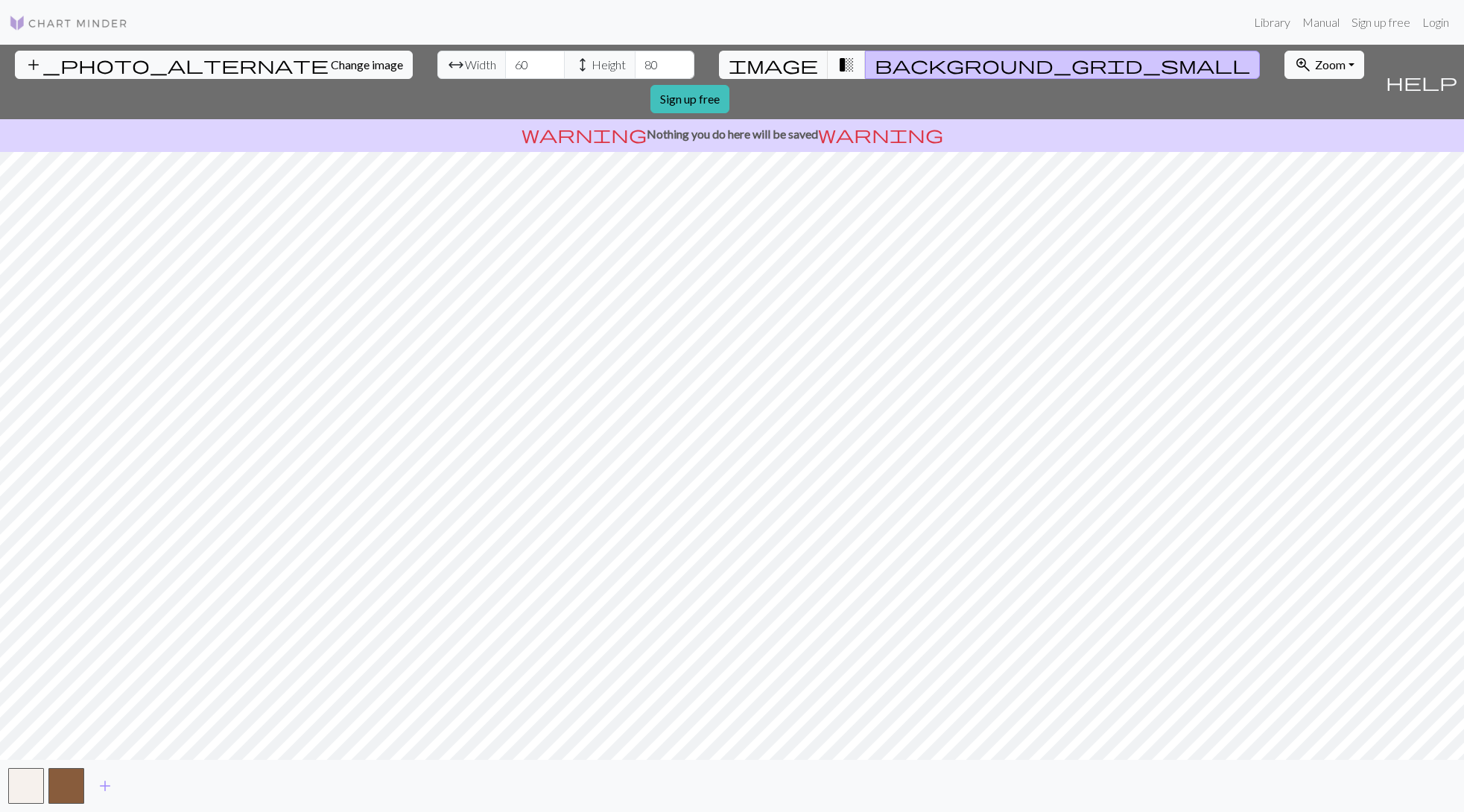
click at [838, 59] on span "transition_fade" at bounding box center [846, 65] width 18 height 21
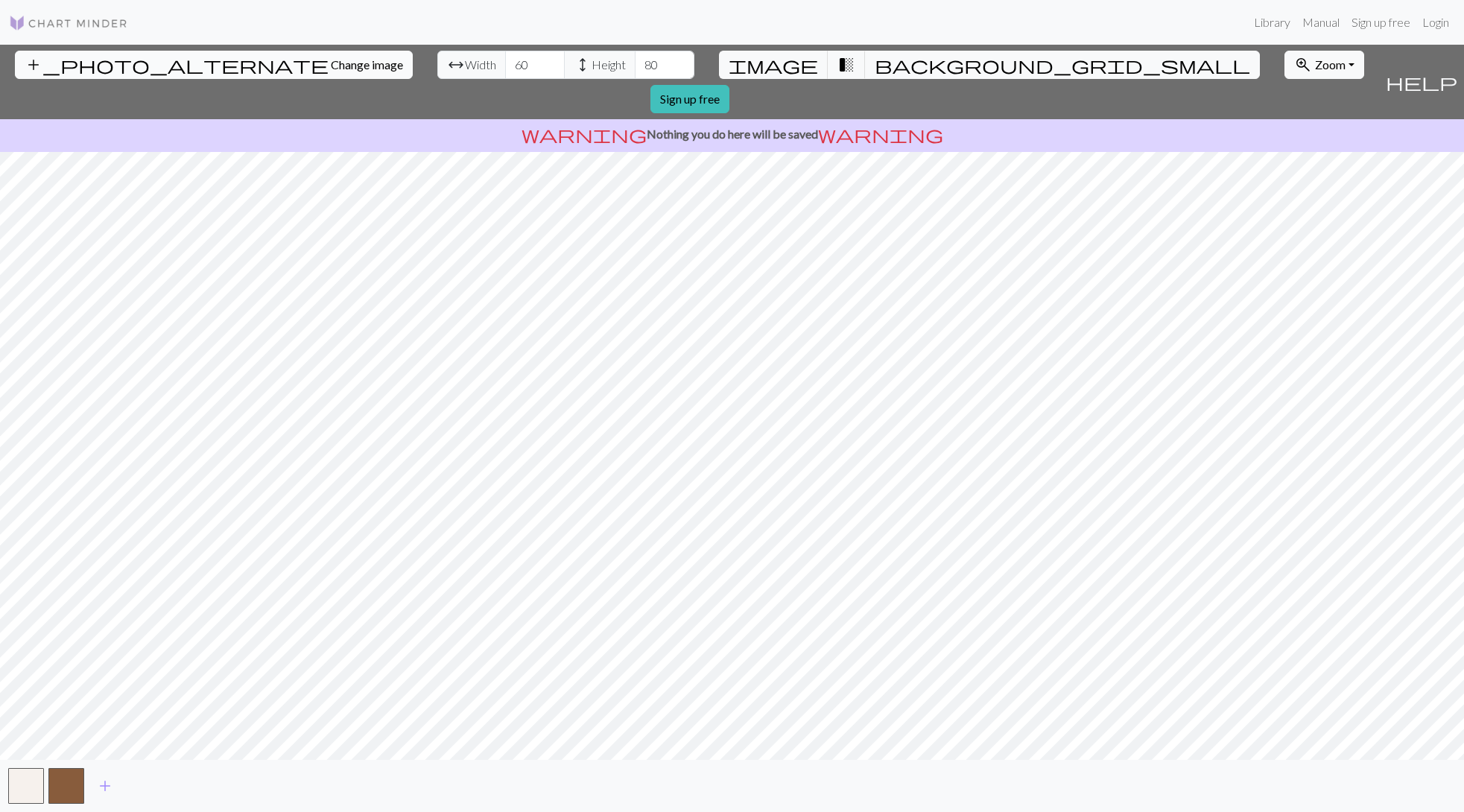
click at [331, 66] on span "Change image" at bounding box center [367, 65] width 73 height 14
